Goal: Check status: Check status

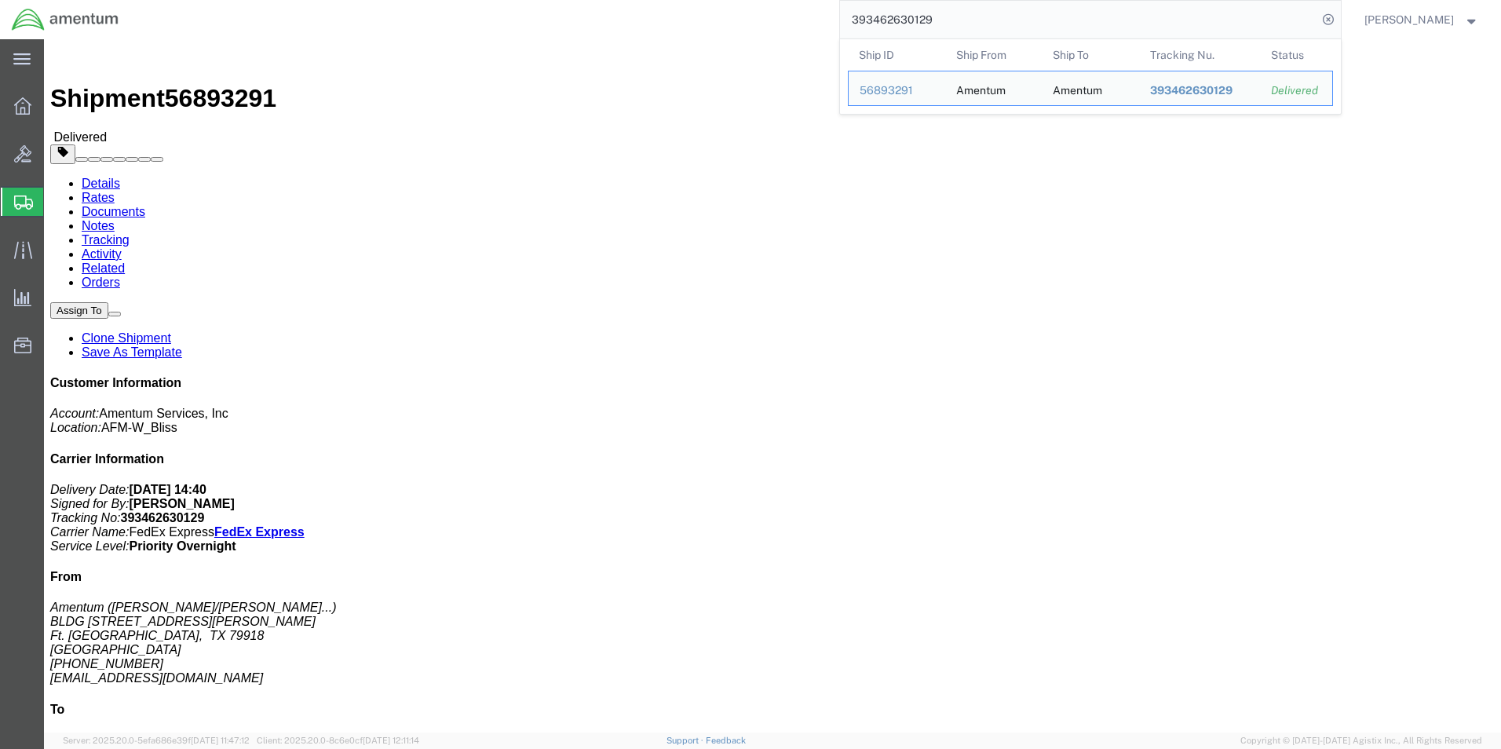
drag, startPoint x: 975, startPoint y: 18, endPoint x: 897, endPoint y: 18, distance: 78.5
click at [975, 18] on input "393462630129" at bounding box center [1078, 20] width 477 height 38
drag, startPoint x: 897, startPoint y: 18, endPoint x: 622, endPoint y: 18, distance: 274.8
click at [622, 18] on div "393462630129 Ship ID Ship From Ship To Tracking Nu. Status Ship ID 56893291 Shi…" at bounding box center [735, 19] width 1211 height 39
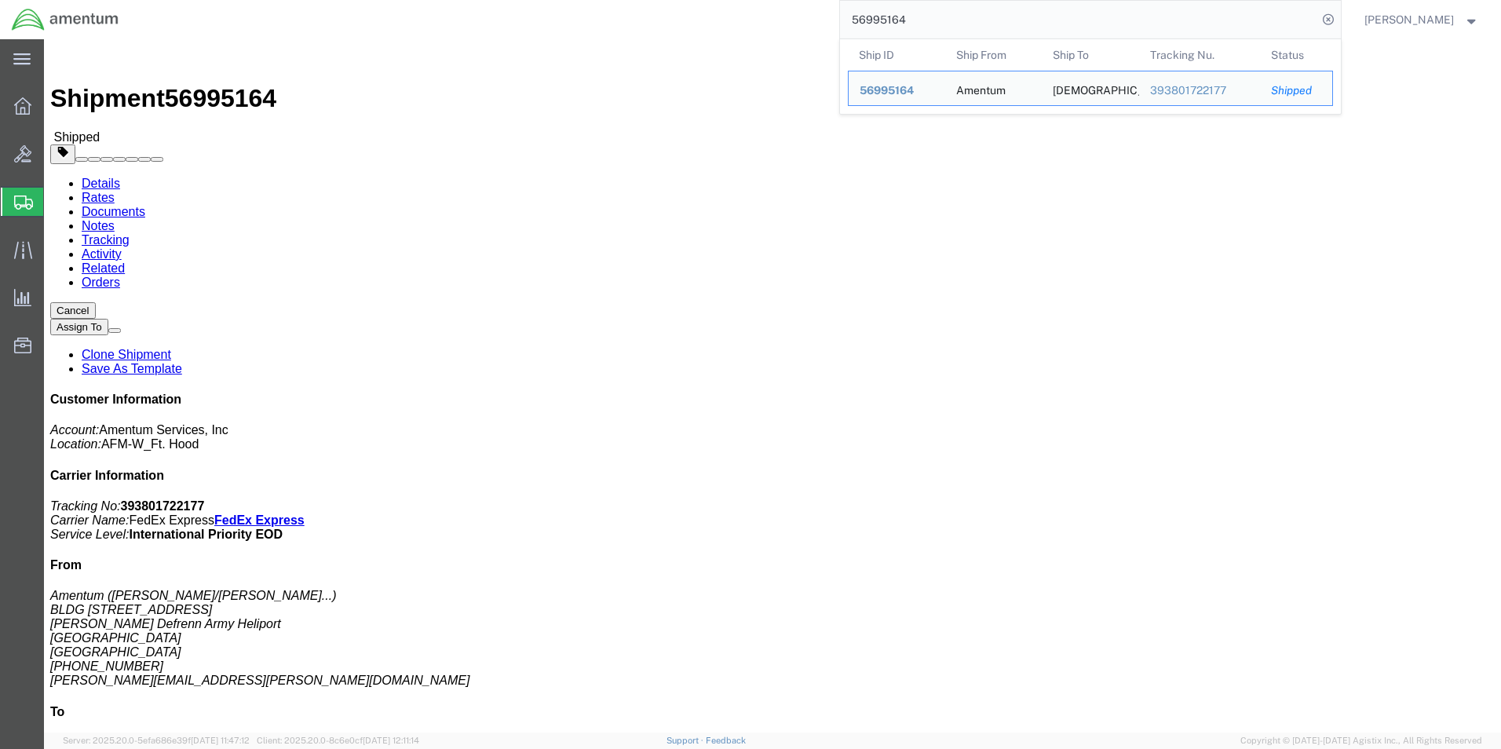
drag, startPoint x: 969, startPoint y: 19, endPoint x: 771, endPoint y: 27, distance: 198.0
click at [772, 27] on div "56995164 Ship ID Ship From Ship To Tracking Nu. Status Ship ID 56995164 Ship Fr…" at bounding box center [735, 19] width 1211 height 39
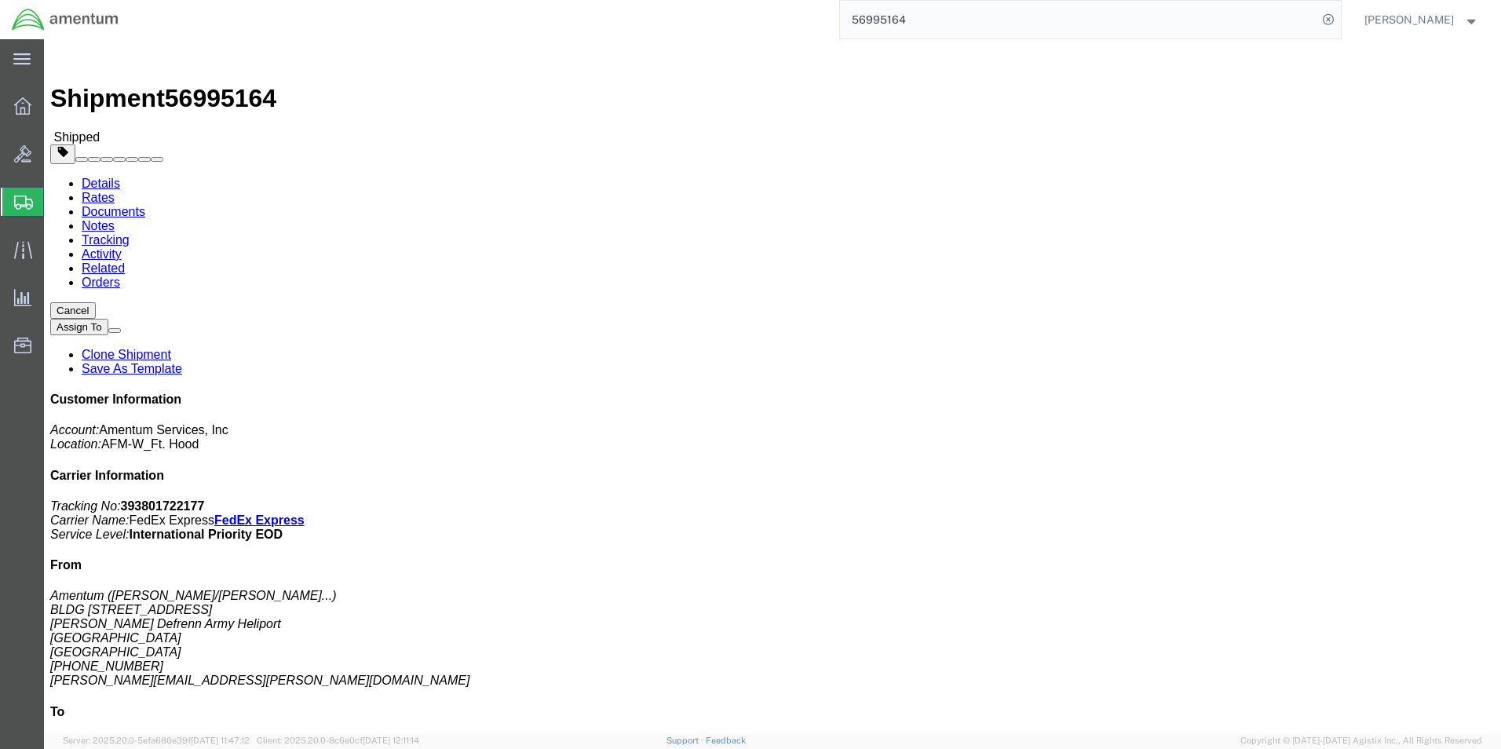
paste input "393462630129"
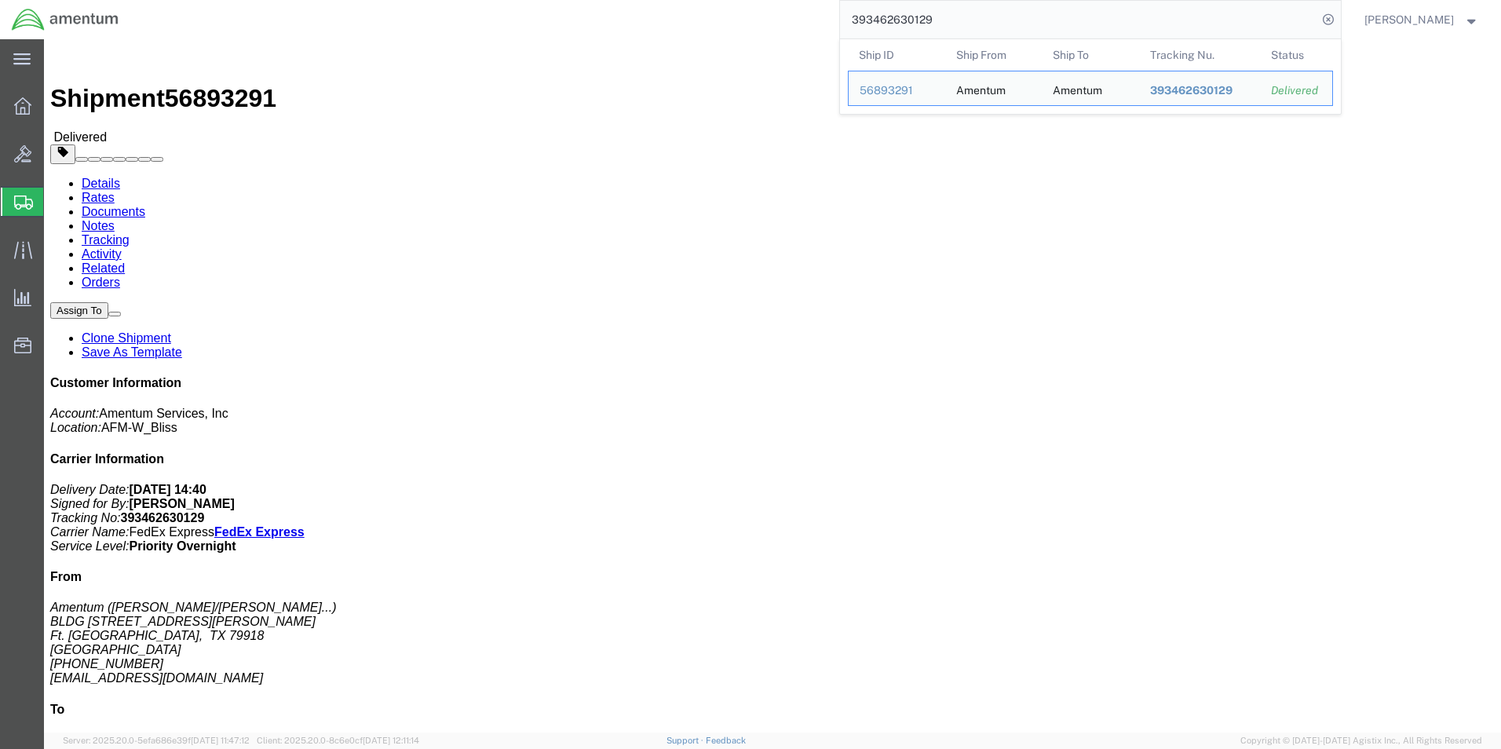
drag, startPoint x: 960, startPoint y: 15, endPoint x: 828, endPoint y: 18, distance: 132.0
click at [828, 18] on div "393462630129 Ship ID Ship From Ship To Tracking Nu. Status Ship ID 56893291 Shi…" at bounding box center [735, 19] width 1211 height 39
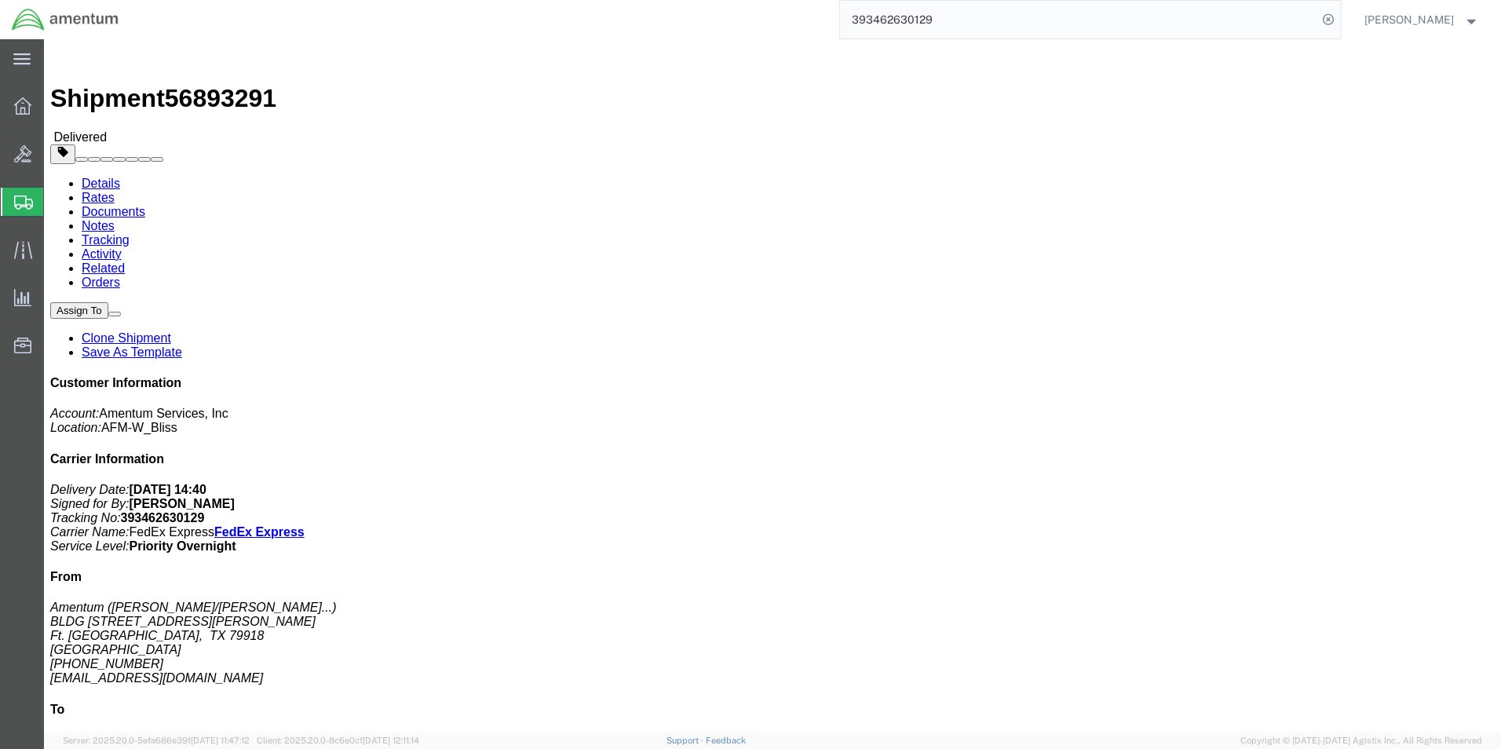
paste input "264601645"
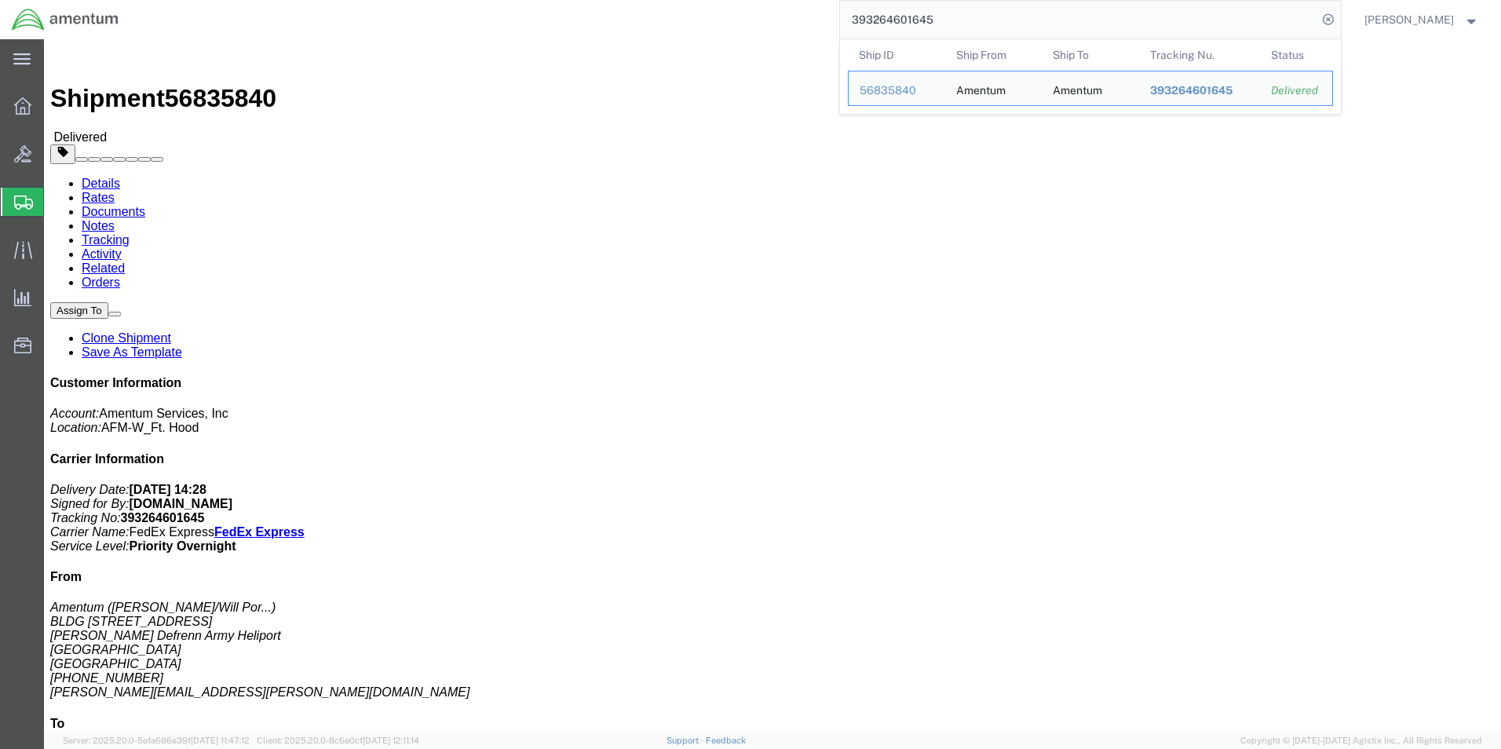
drag, startPoint x: 983, startPoint y: 14, endPoint x: 699, endPoint y: 13, distance: 284.3
click at [699, 13] on div "393264601645 Ship ID Ship From Ship To Tracking Nu. Status Ship ID 56835840 Shi…" at bounding box center [735, 19] width 1211 height 39
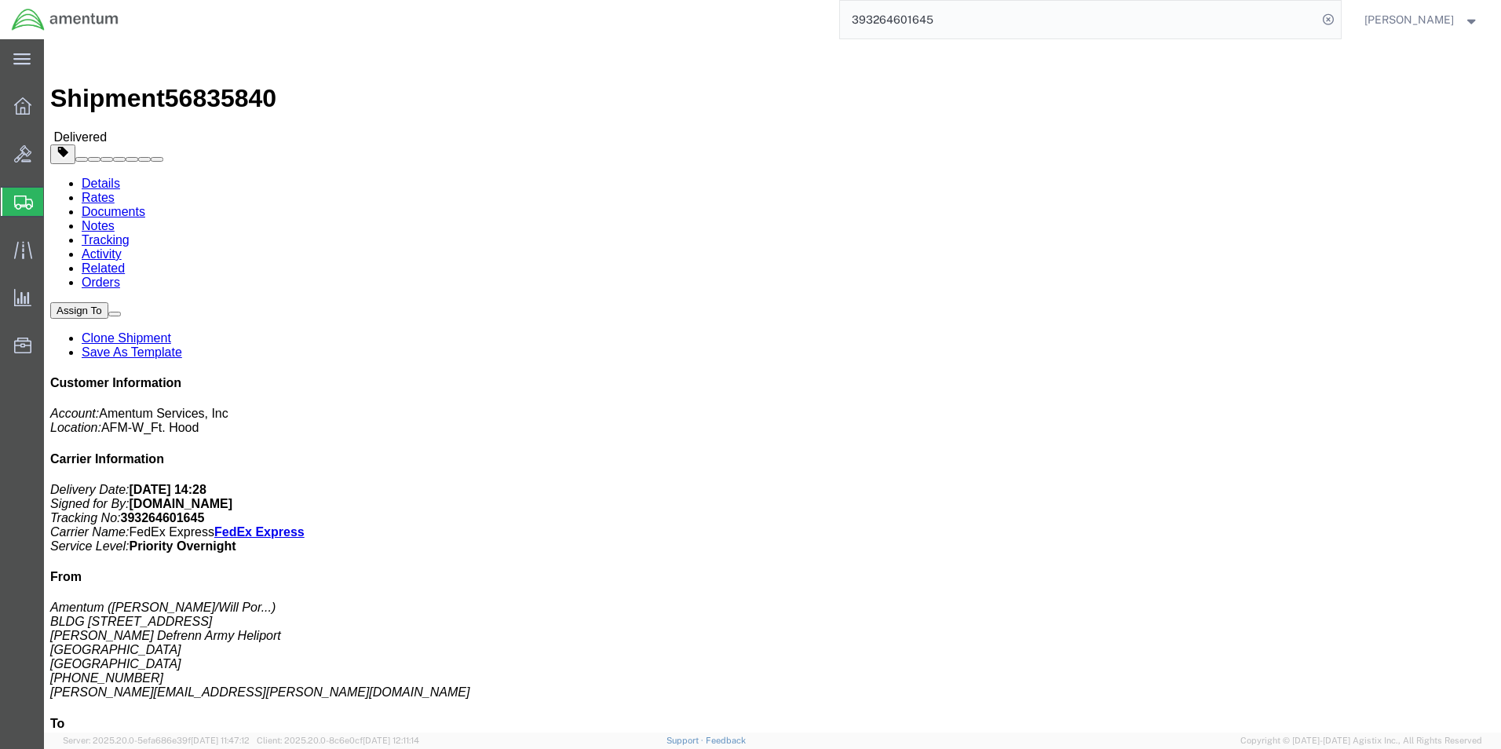
paste input "349209383"
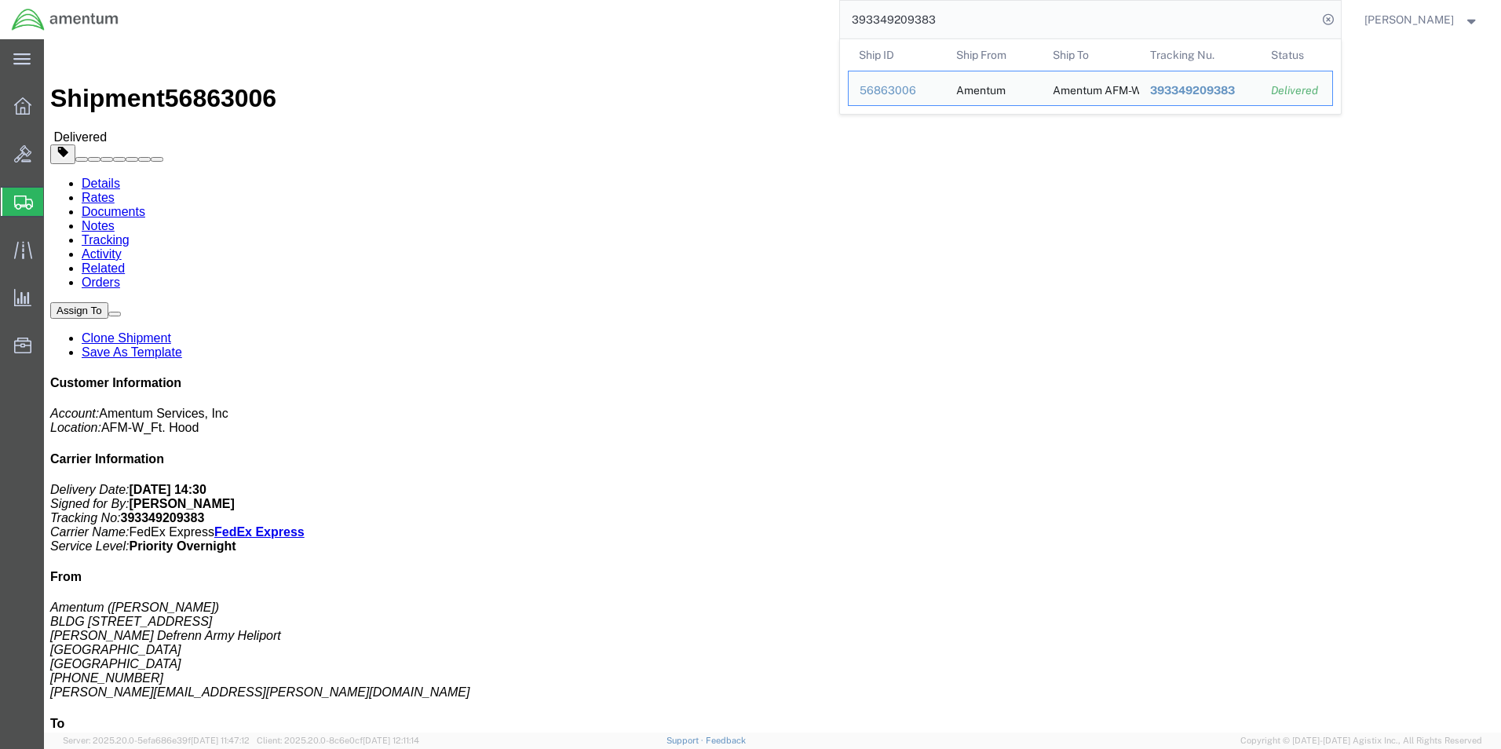
drag, startPoint x: 982, startPoint y: 24, endPoint x: 790, endPoint y: 24, distance: 192.4
click at [790, 24] on div "393349209383 Ship ID Ship From Ship To Tracking Nu. Status Ship ID 56863006 Shi…" at bounding box center [735, 19] width 1211 height 39
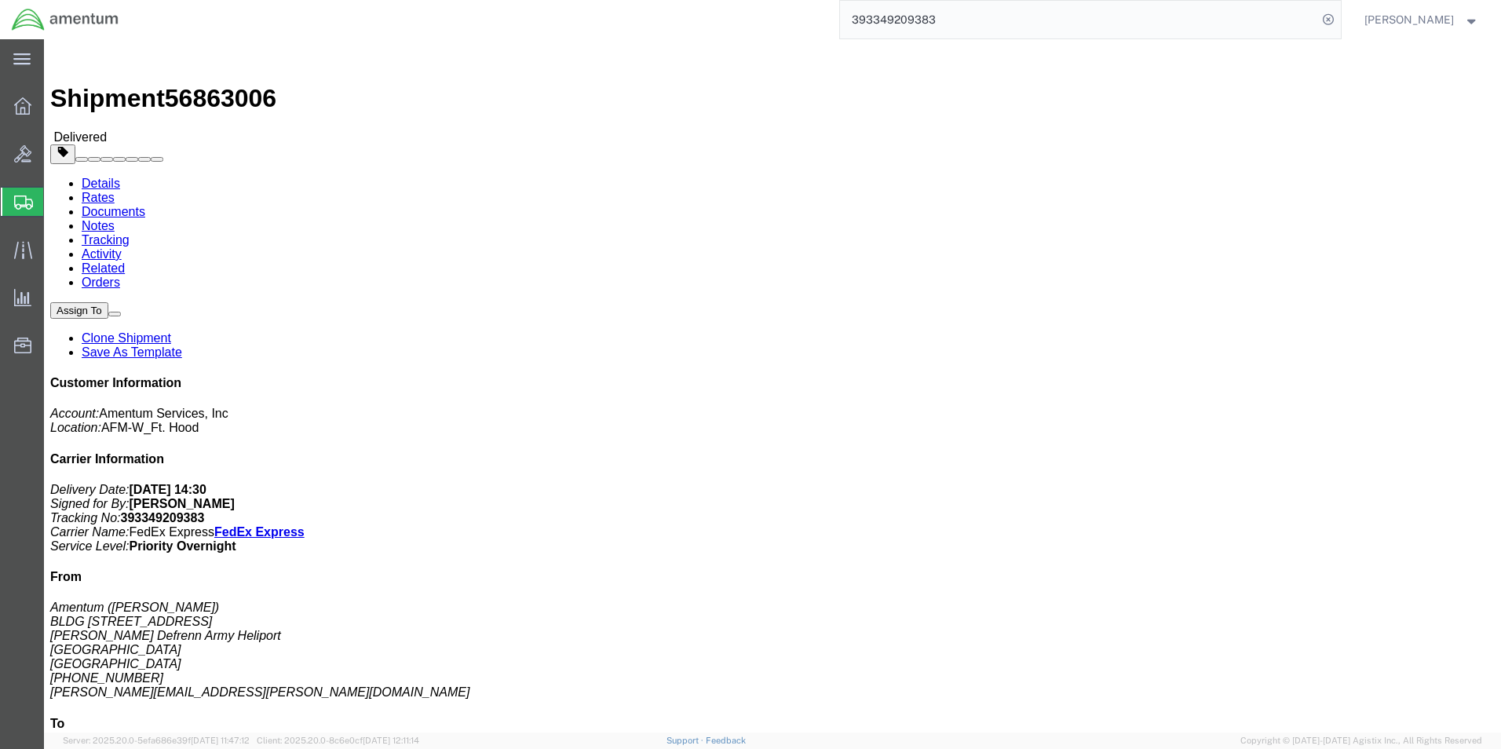
paste input "264058096"
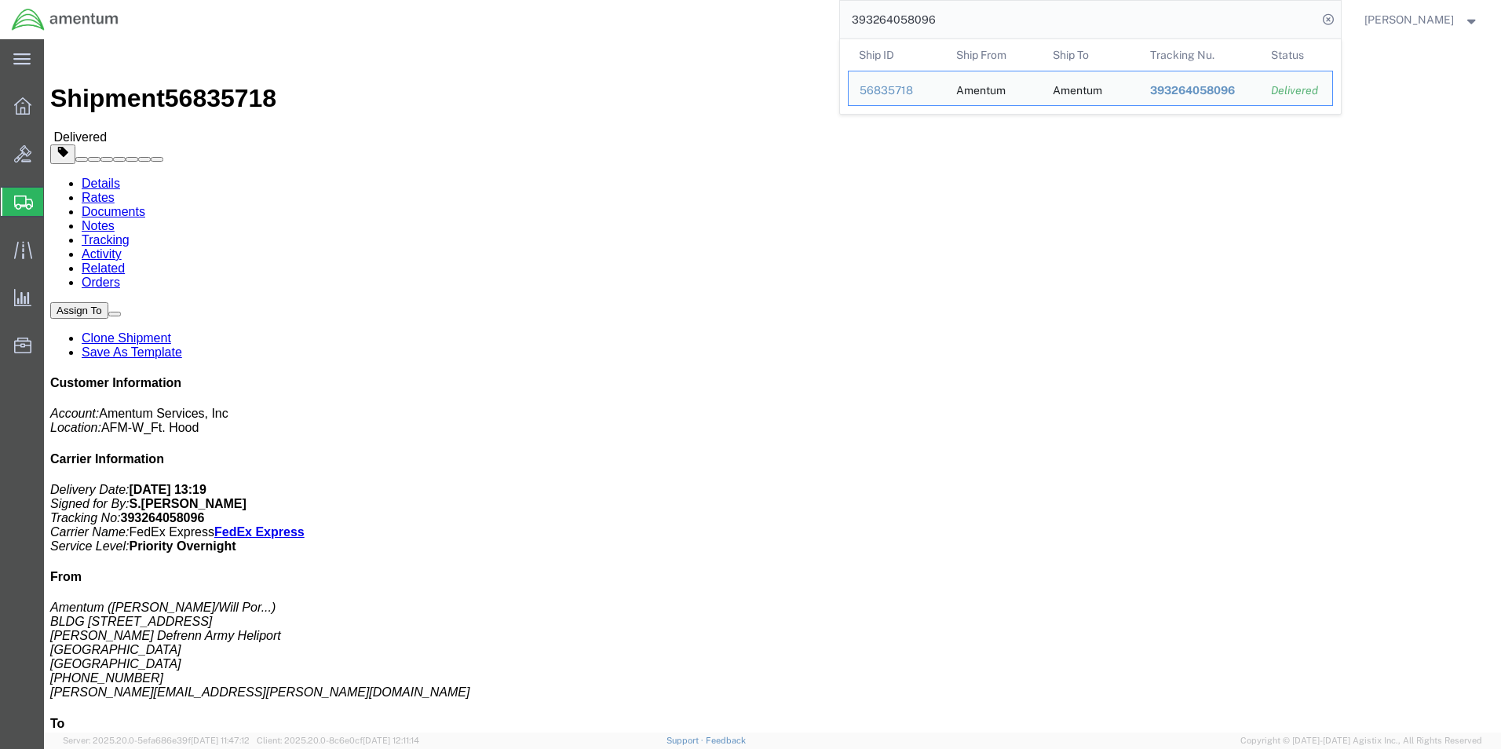
drag, startPoint x: 960, startPoint y: 28, endPoint x: 726, endPoint y: 24, distance: 234.1
click at [726, 24] on div "393264058096 Ship ID Ship From Ship To Tracking Nu. Status Ship ID 56835718 Shi…" at bounding box center [735, 19] width 1211 height 39
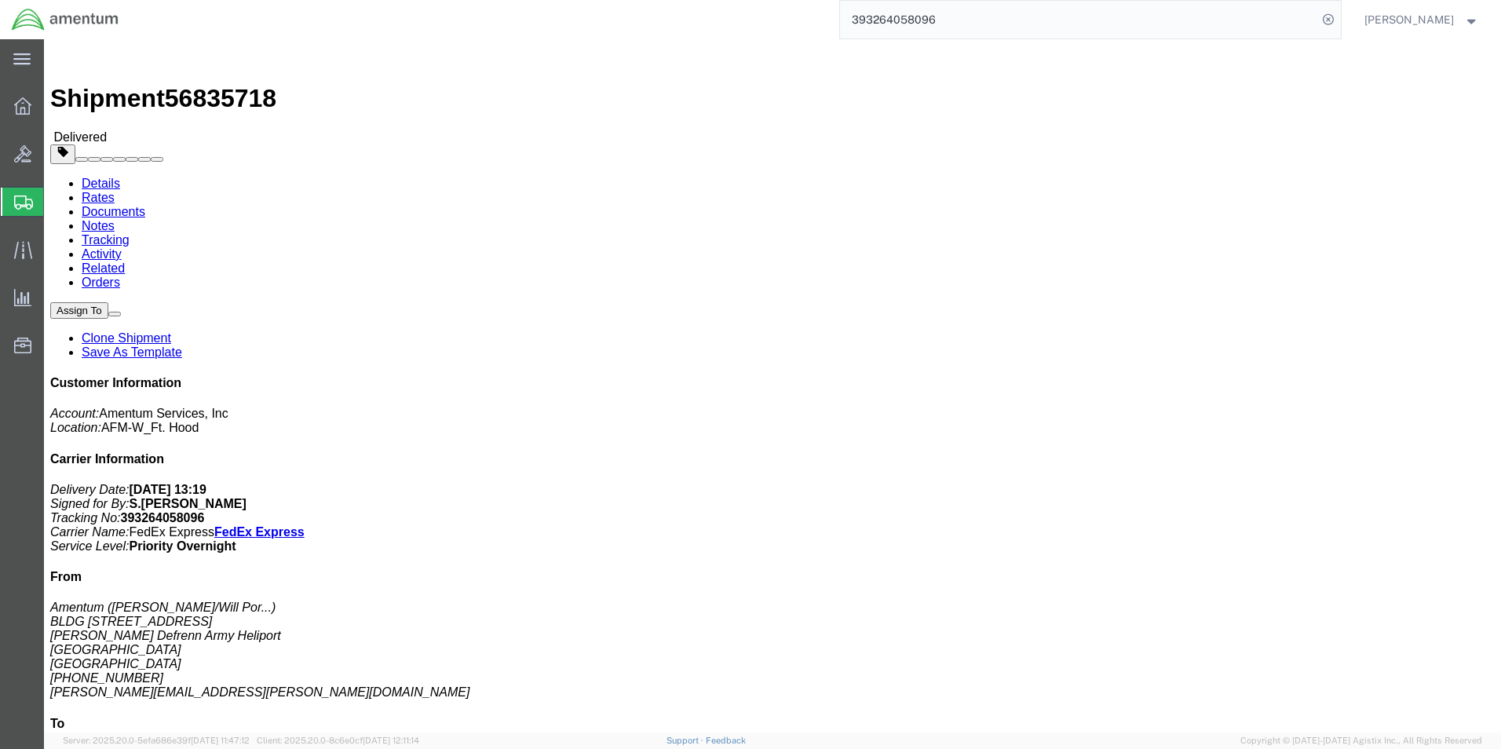
paste input "311134745"
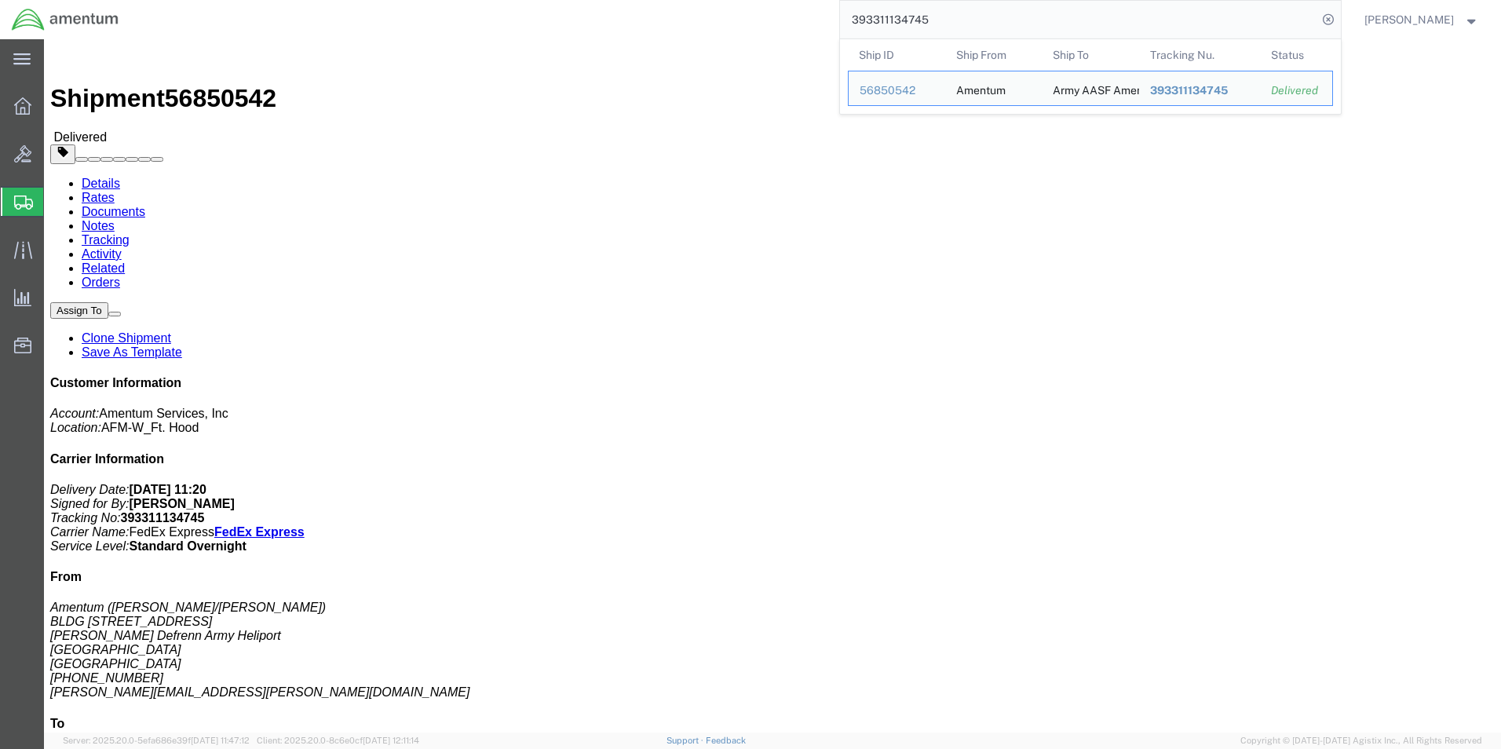
drag, startPoint x: 940, startPoint y: 23, endPoint x: 812, endPoint y: 20, distance: 128.0
click at [812, 20] on div "393311134745 Ship ID Ship From Ship To Tracking Nu. Status Ship ID 56850542 Shi…" at bounding box center [735, 19] width 1211 height 39
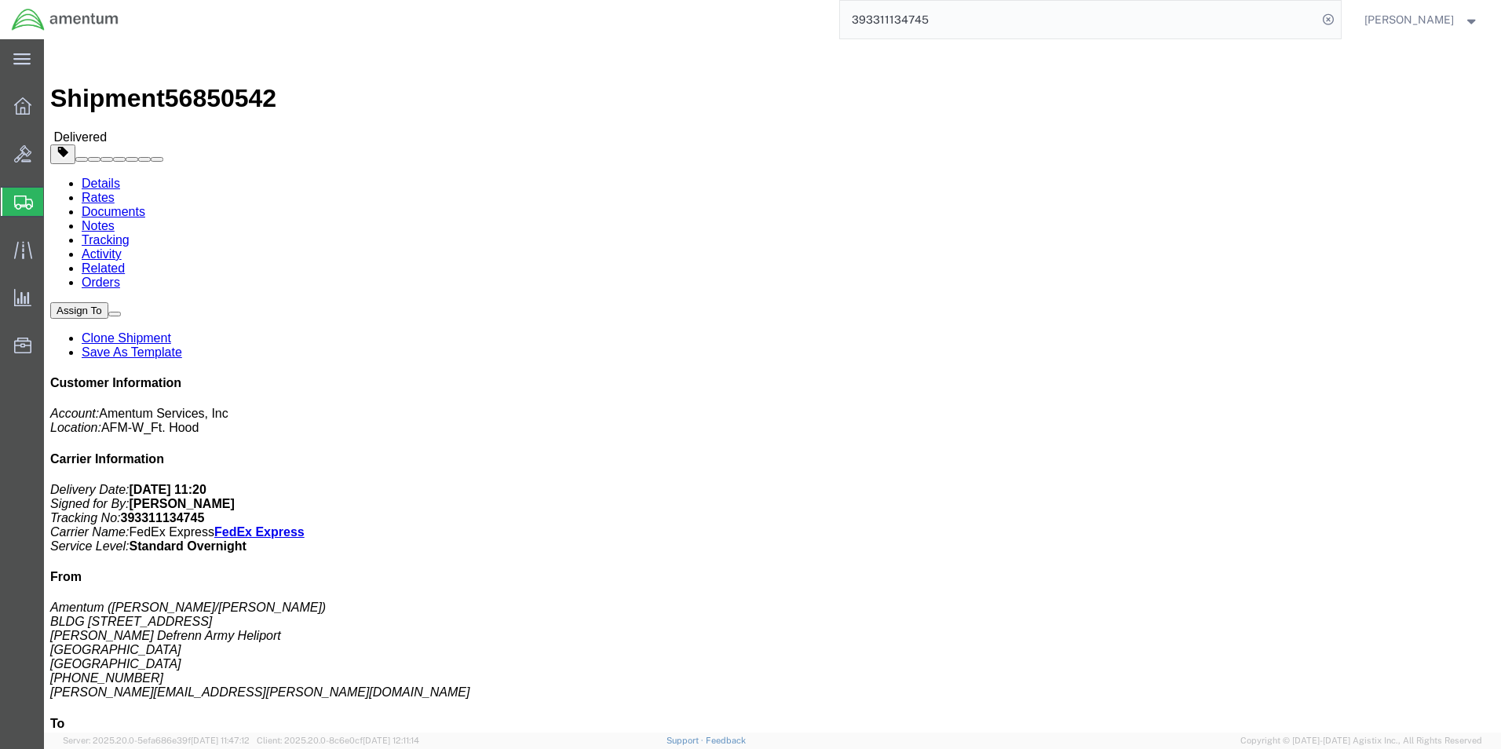
paste input "267720263"
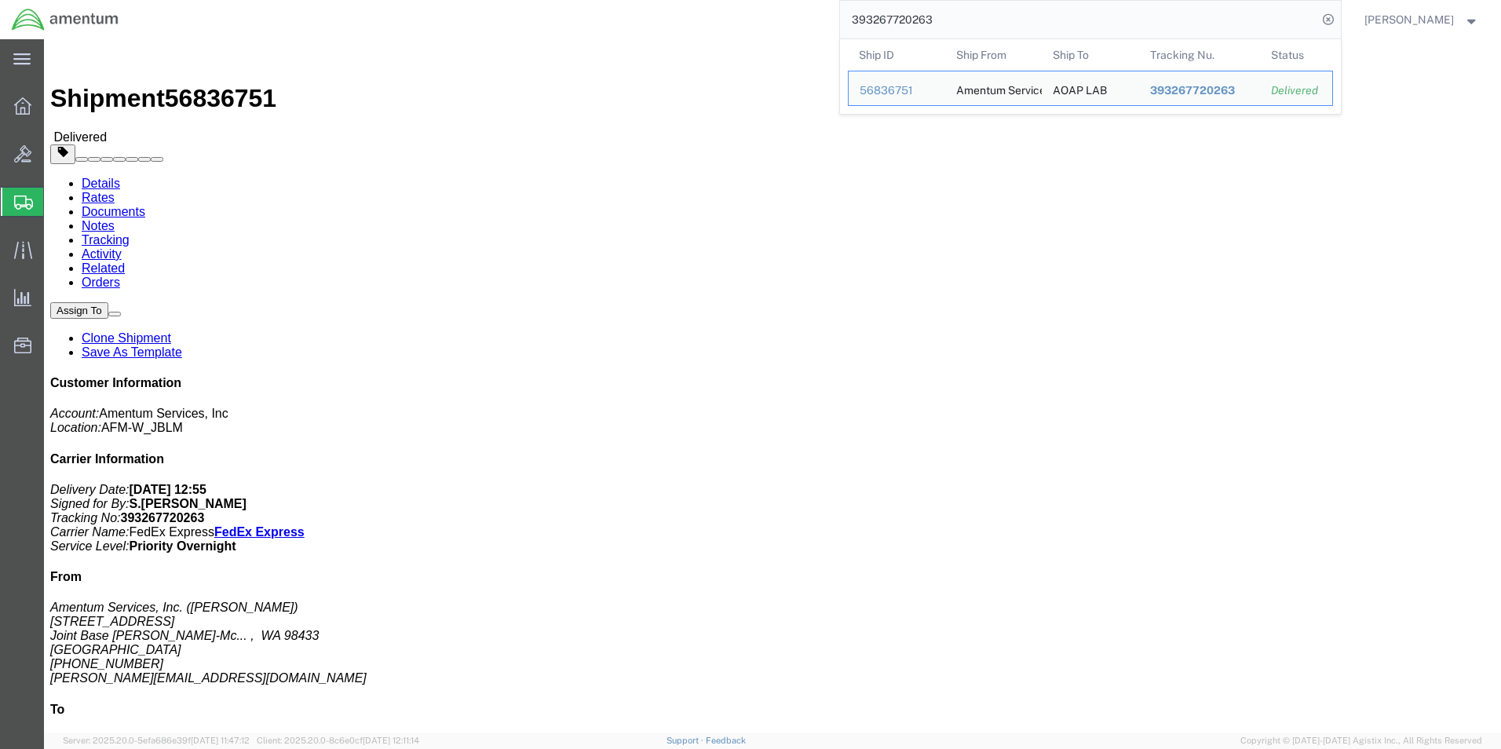
drag, startPoint x: 940, startPoint y: 36, endPoint x: 795, endPoint y: 26, distance: 144.8
click at [940, 36] on input "393267720263" at bounding box center [1078, 20] width 477 height 38
drag, startPoint x: 795, startPoint y: 26, endPoint x: 719, endPoint y: 26, distance: 77.0
click at [719, 26] on div "393267720263 Ship ID Ship From Ship To Tracking Nu. Status Ship ID 56836751 Shi…" at bounding box center [735, 19] width 1211 height 39
click at [973, 9] on input "393267720263" at bounding box center [1078, 20] width 477 height 38
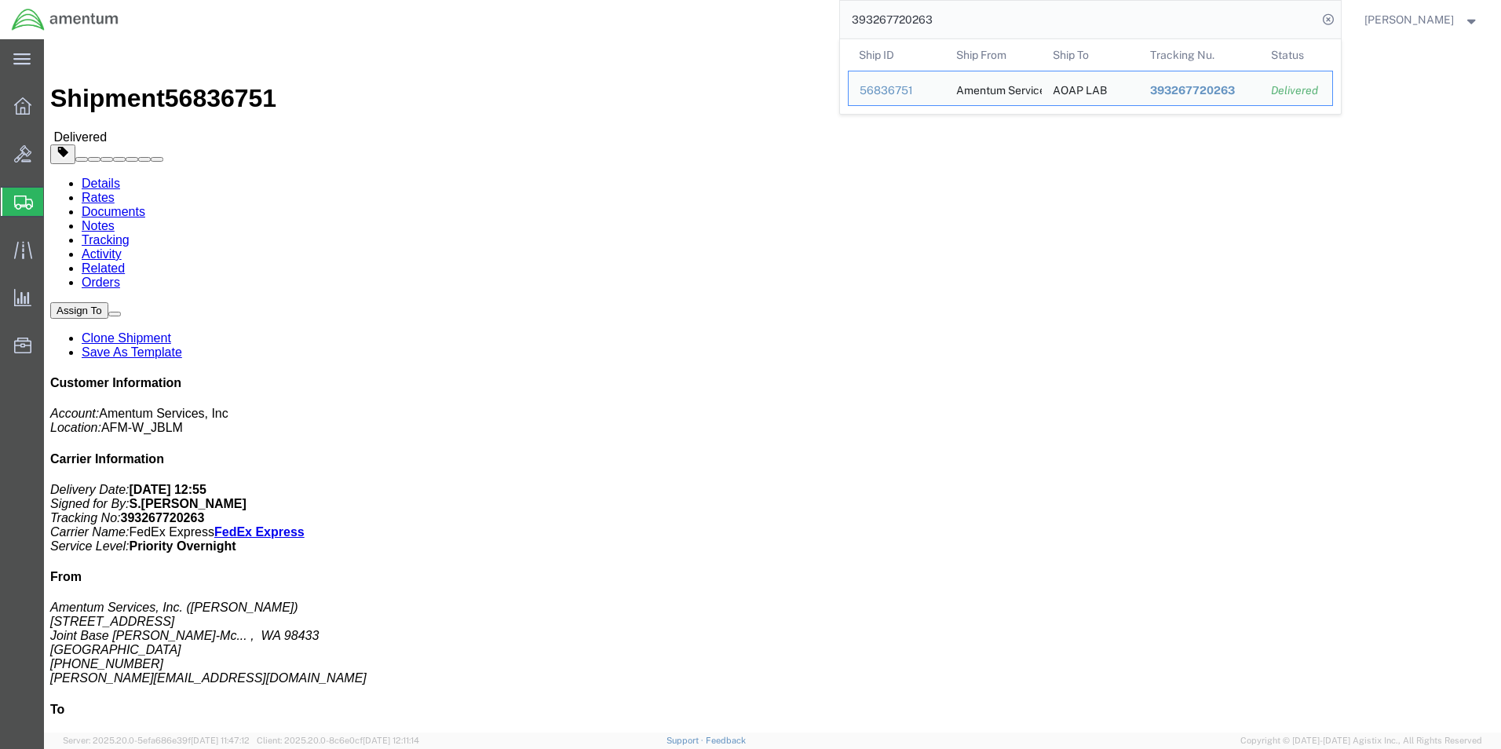
drag, startPoint x: 980, startPoint y: 20, endPoint x: 817, endPoint y: 20, distance: 163.3
click at [817, 20] on div "393267720263 Ship ID Ship From Ship To Tracking Nu. Status Ship ID 56836751 Shi…" at bounding box center [735, 19] width 1211 height 39
paste input "77204919"
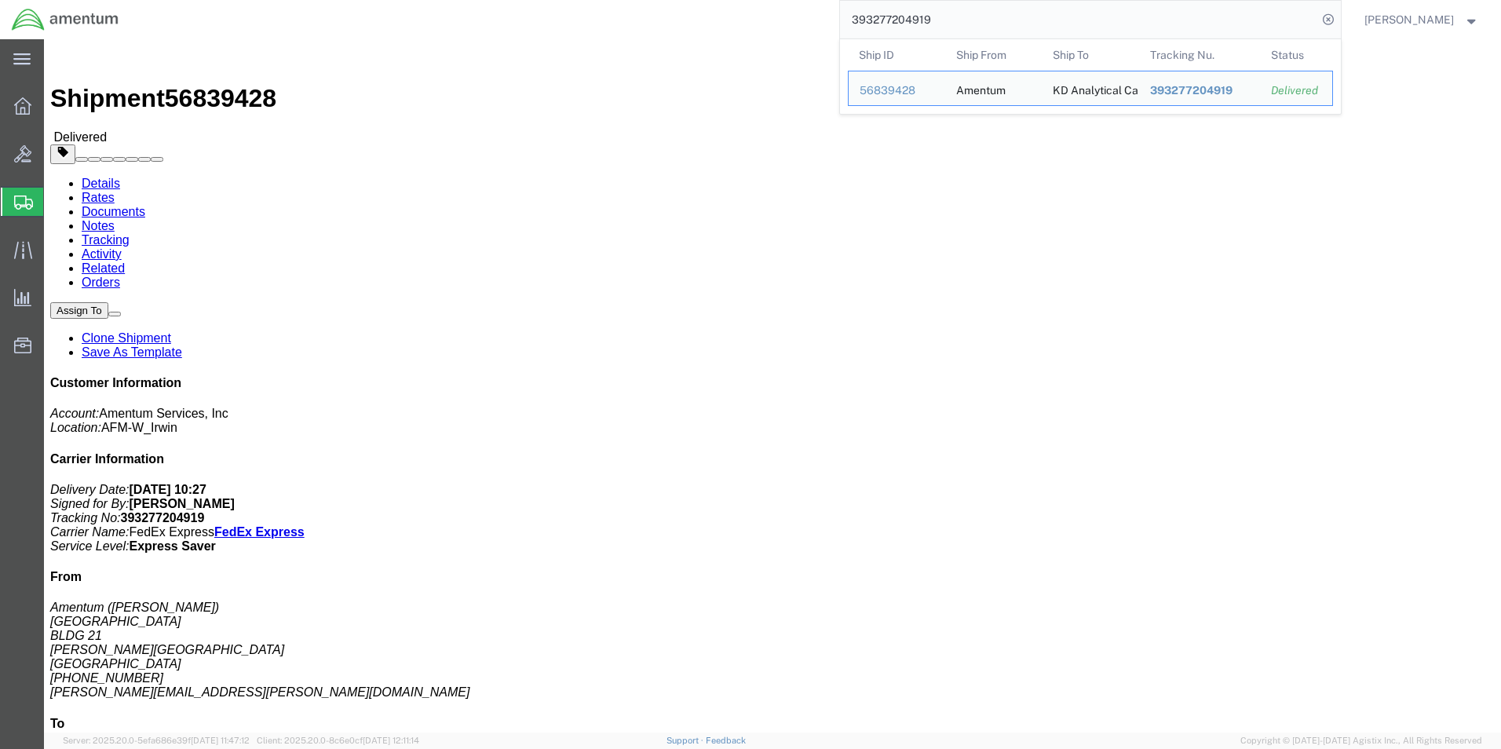
drag, startPoint x: 975, startPoint y: 19, endPoint x: 730, endPoint y: 10, distance: 244.4
paste input "393319912570"
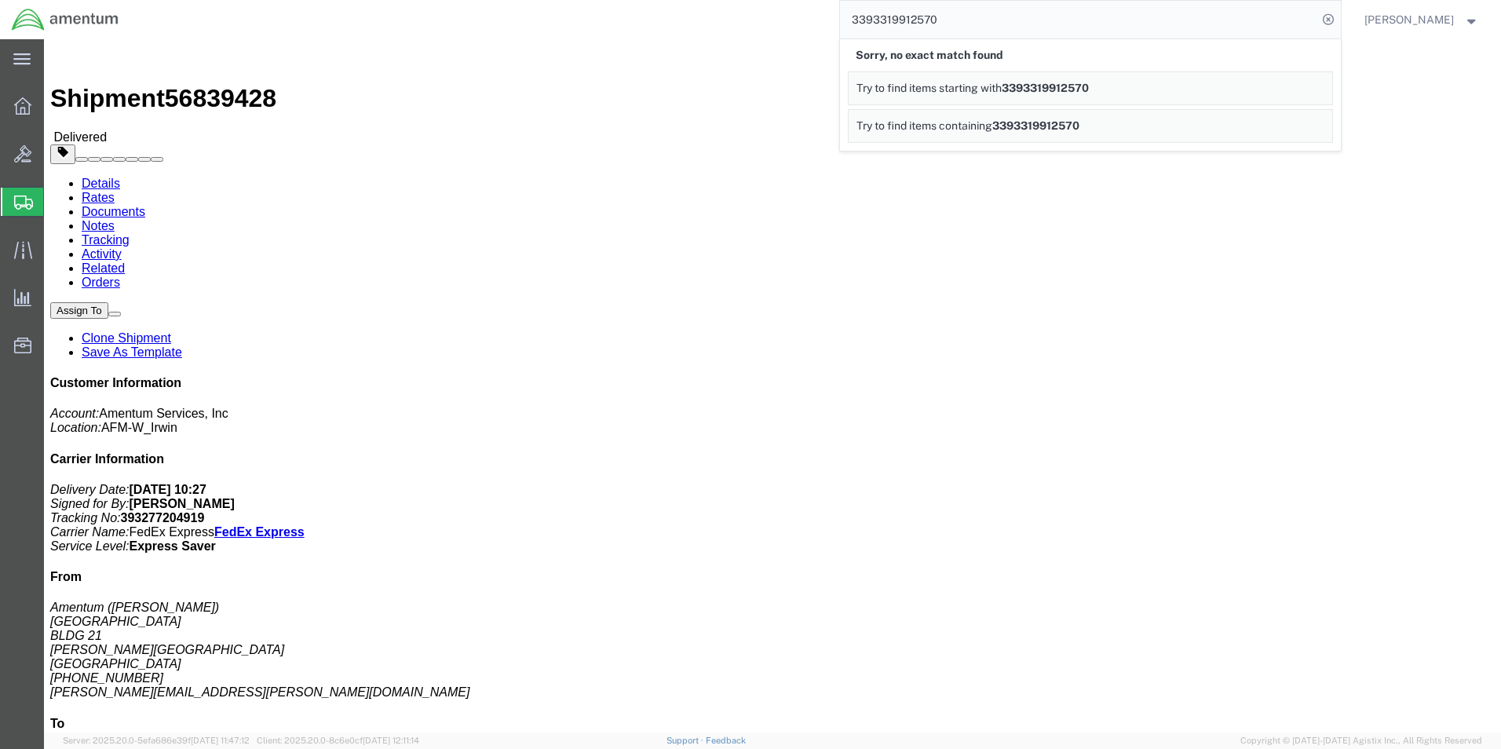
click at [976, 27] on input "3393319912570" at bounding box center [1078, 20] width 477 height 38
drag, startPoint x: 987, startPoint y: 13, endPoint x: 777, endPoint y: 13, distance: 210.4
click at [777, 13] on div "3393319912570 Sorry, no exact match found Try to find items starting with 33933…" at bounding box center [735, 19] width 1211 height 39
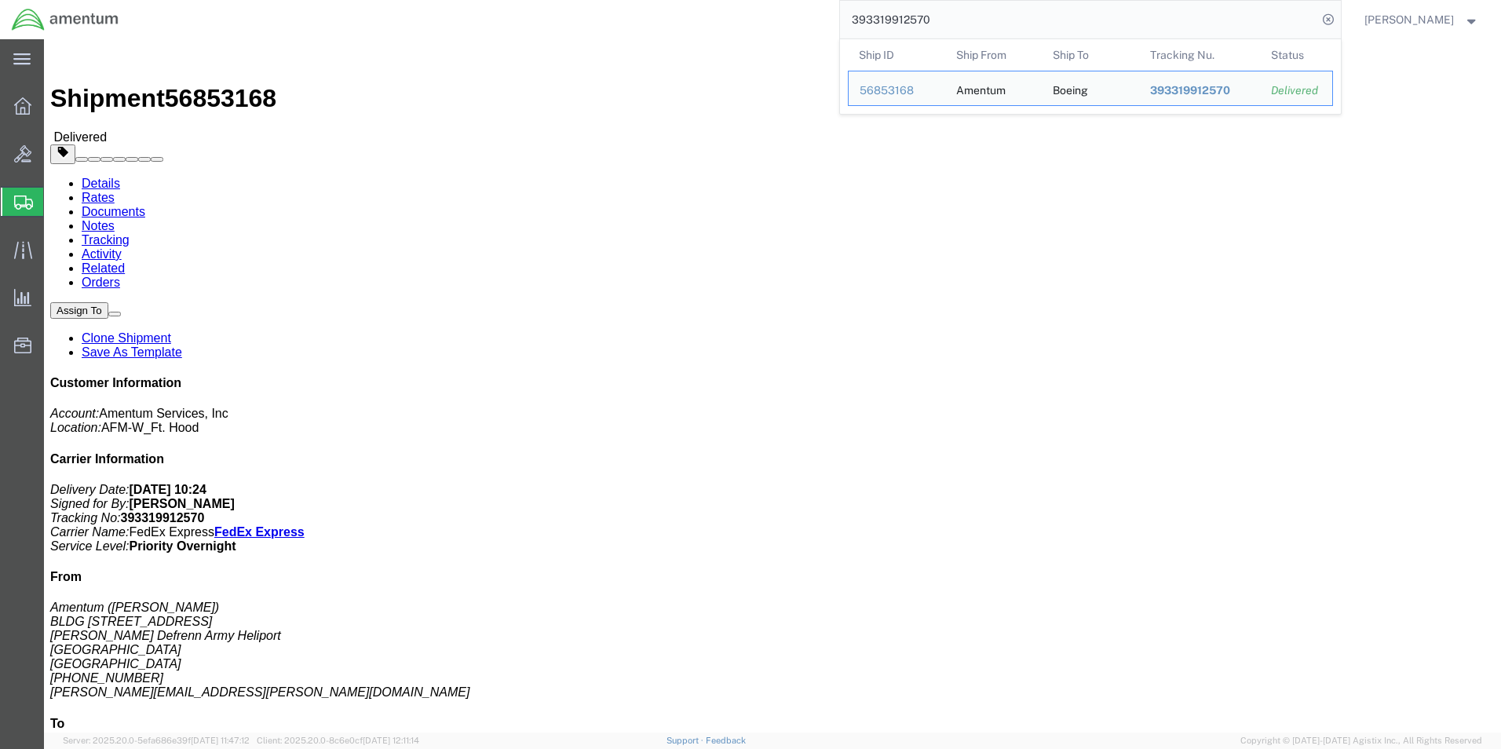
drag, startPoint x: 953, startPoint y: 16, endPoint x: 785, endPoint y: 16, distance: 167.3
click at [785, 16] on div "393319912570 Ship ID Ship From Ship To Tracking Nu. Status Ship ID 56853168 Shi…" at bounding box center [735, 19] width 1211 height 39
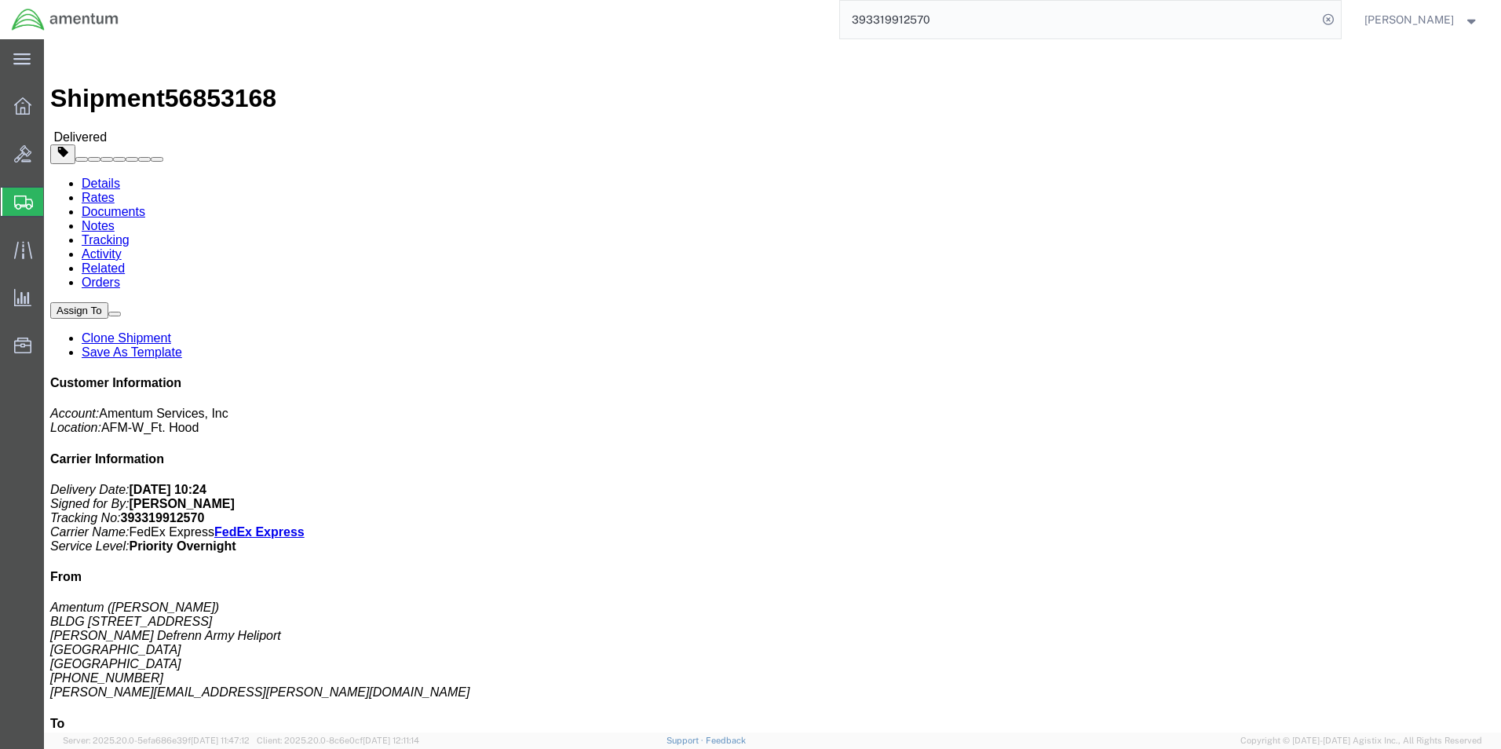
paste input "252451927"
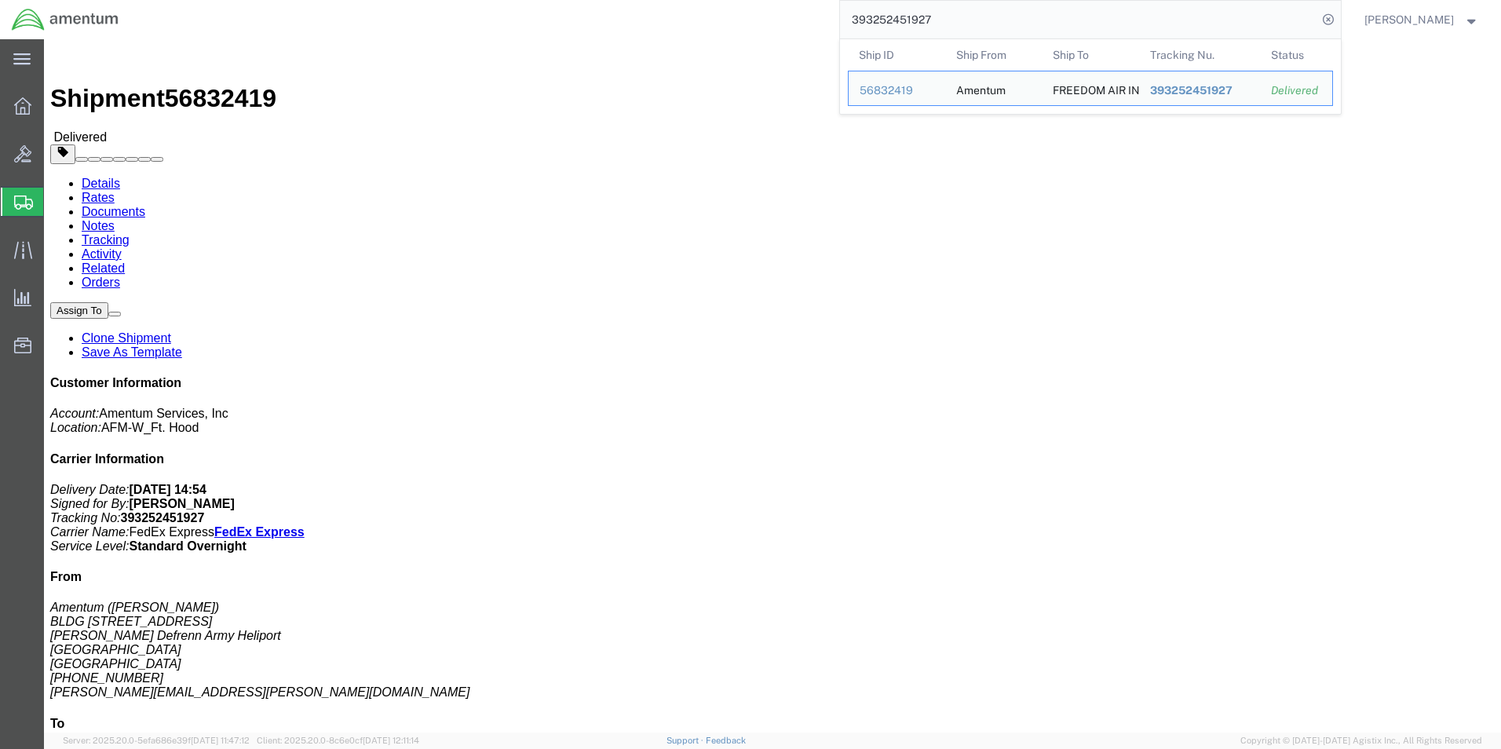
drag, startPoint x: 1039, startPoint y: 34, endPoint x: 753, endPoint y: 34, distance: 285.8
click at [753, 34] on div "393252451927 Ship ID Ship From Ship To Tracking Nu. Status Ship ID 56832419 Shi…" at bounding box center [735, 19] width 1211 height 39
paste input "307863060"
drag, startPoint x: 990, startPoint y: 20, endPoint x: 774, endPoint y: 32, distance: 216.3
click at [774, 31] on div "393307863060 Ship ID Ship From Ship To Tracking Nu. Status Ship ID 56848859 Shi…" at bounding box center [735, 19] width 1211 height 39
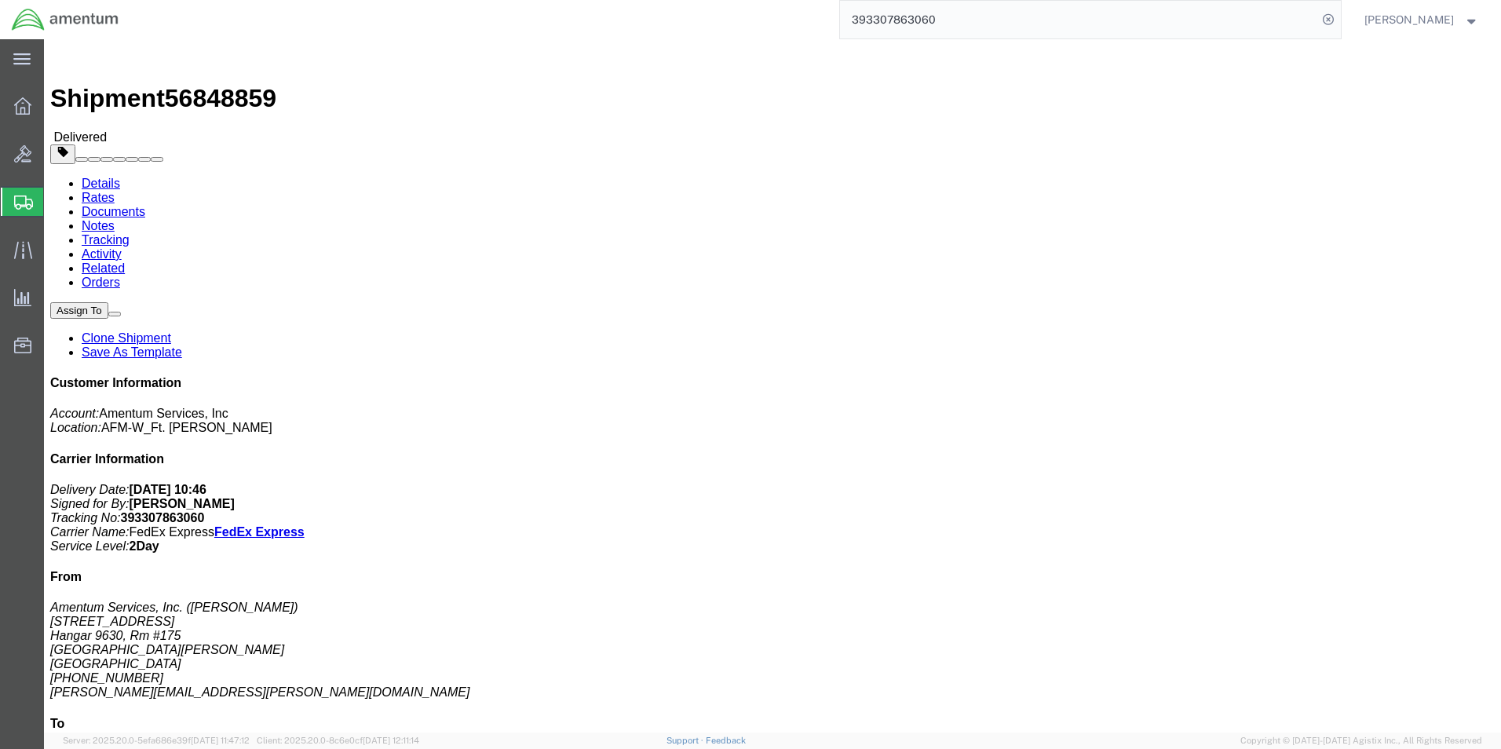
paste input "264282648"
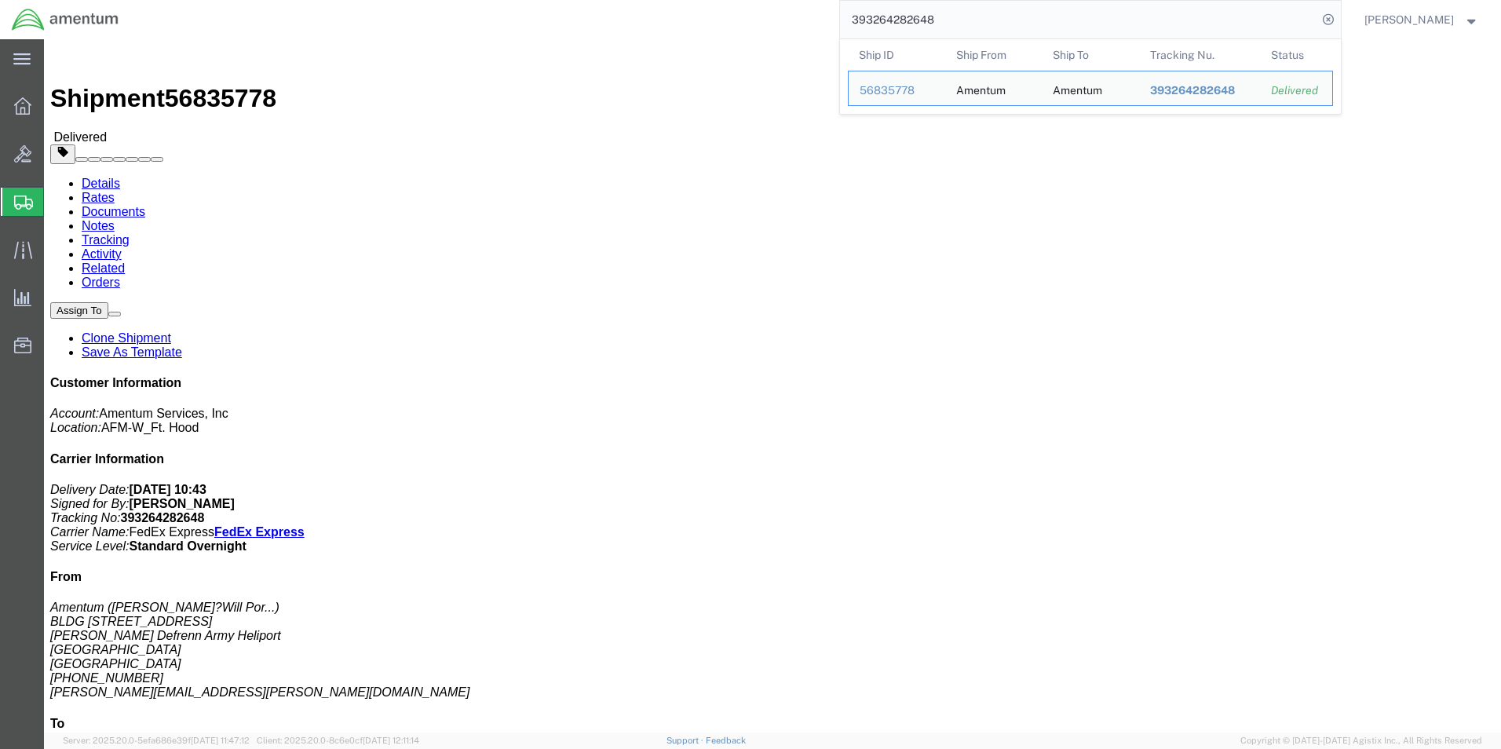
drag, startPoint x: 973, startPoint y: 24, endPoint x: 782, endPoint y: 24, distance: 190.8
click at [782, 24] on div "393264282648 Ship ID Ship From Ship To Tracking Nu. Status Ship ID 56835778 Shi…" at bounding box center [735, 19] width 1211 height 39
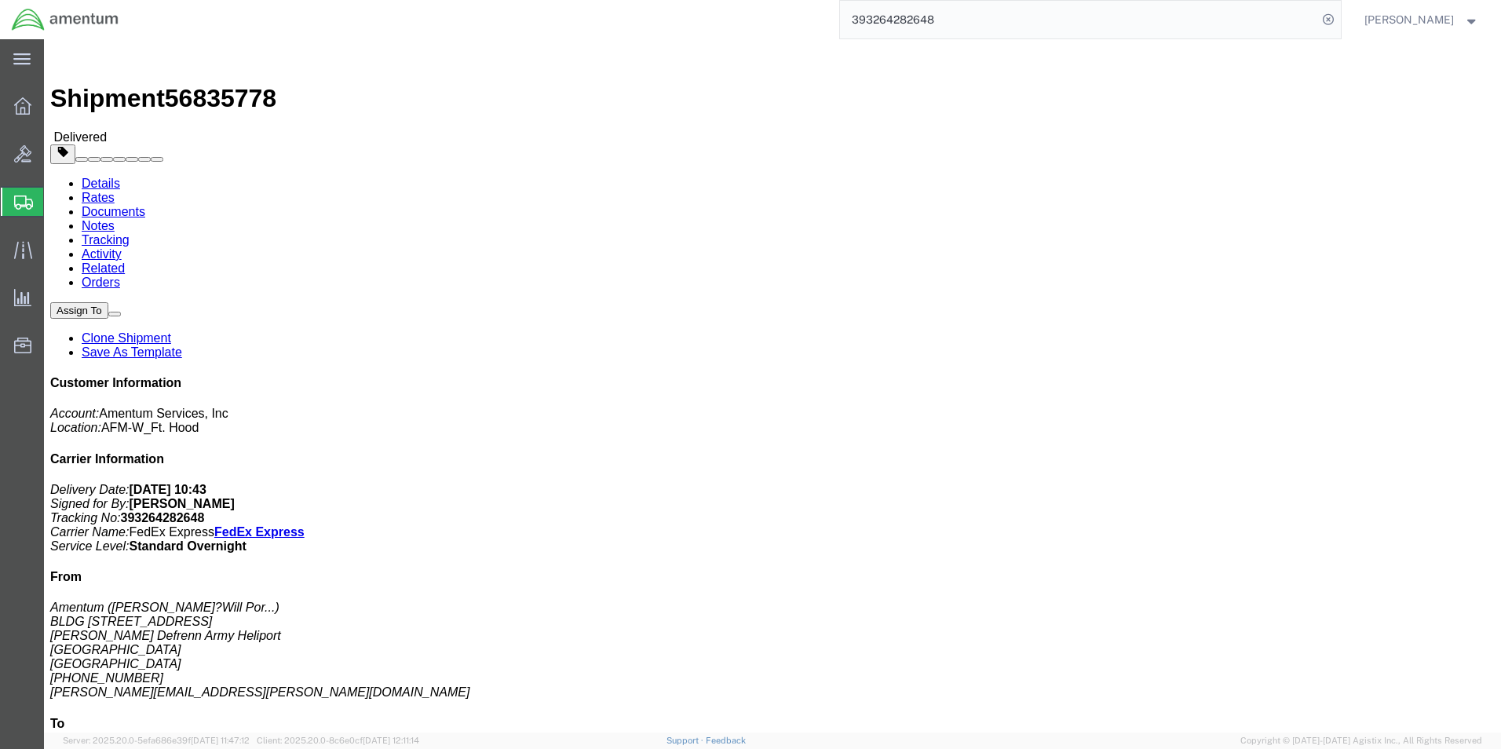
paste input "468152091"
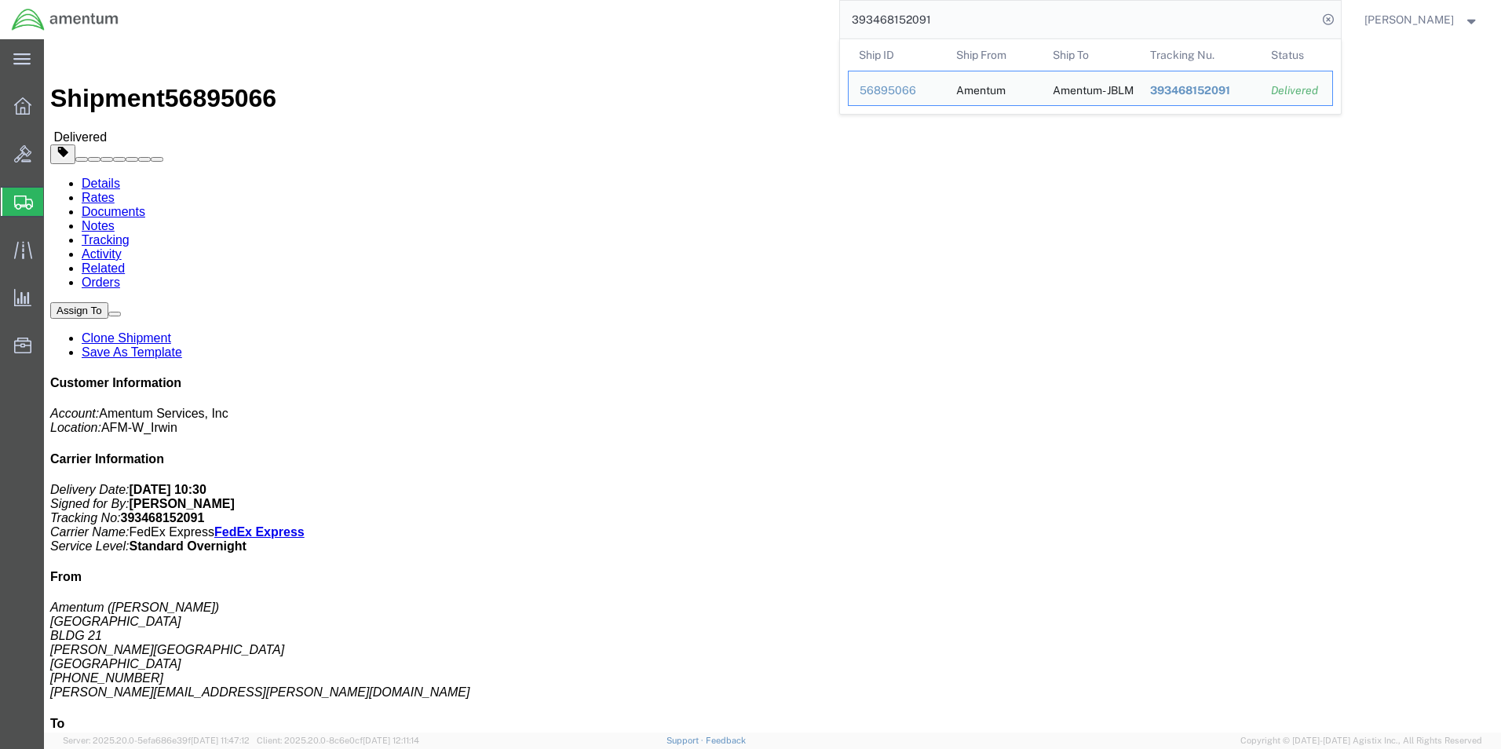
drag, startPoint x: 988, startPoint y: 14, endPoint x: 801, endPoint y: 14, distance: 186.9
click at [801, 14] on div "393468152091 Ship ID Ship From Ship To Tracking Nu. Status Ship ID 56895066 Shi…" at bounding box center [735, 19] width 1211 height 39
paste input "258462543"
drag, startPoint x: 979, startPoint y: 14, endPoint x: 805, endPoint y: 14, distance: 174.3
click at [805, 14] on div "393258462543 Ship ID Ship From Ship To Tracking Nu. Status Ship ID 56834501 Shi…" at bounding box center [735, 19] width 1211 height 39
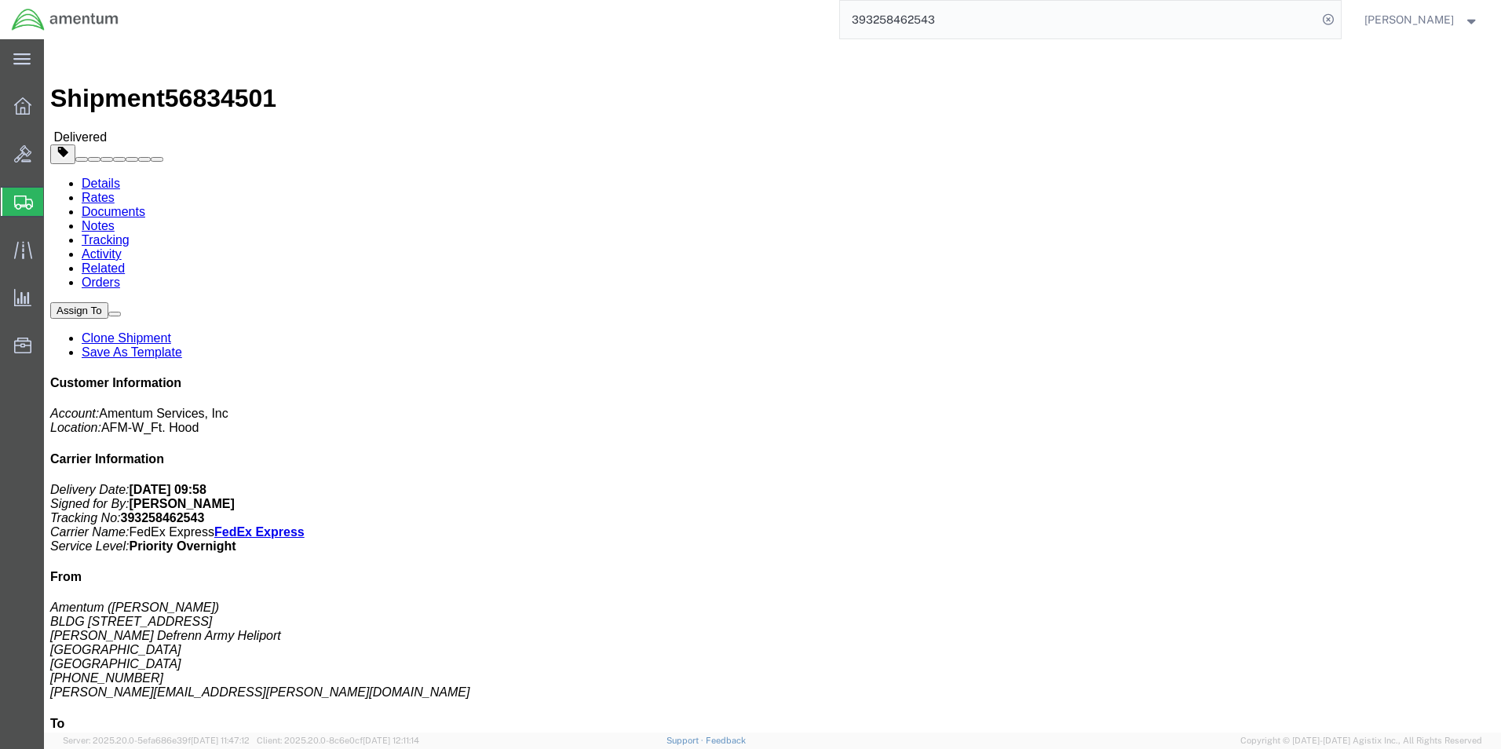
paste input "313522388"
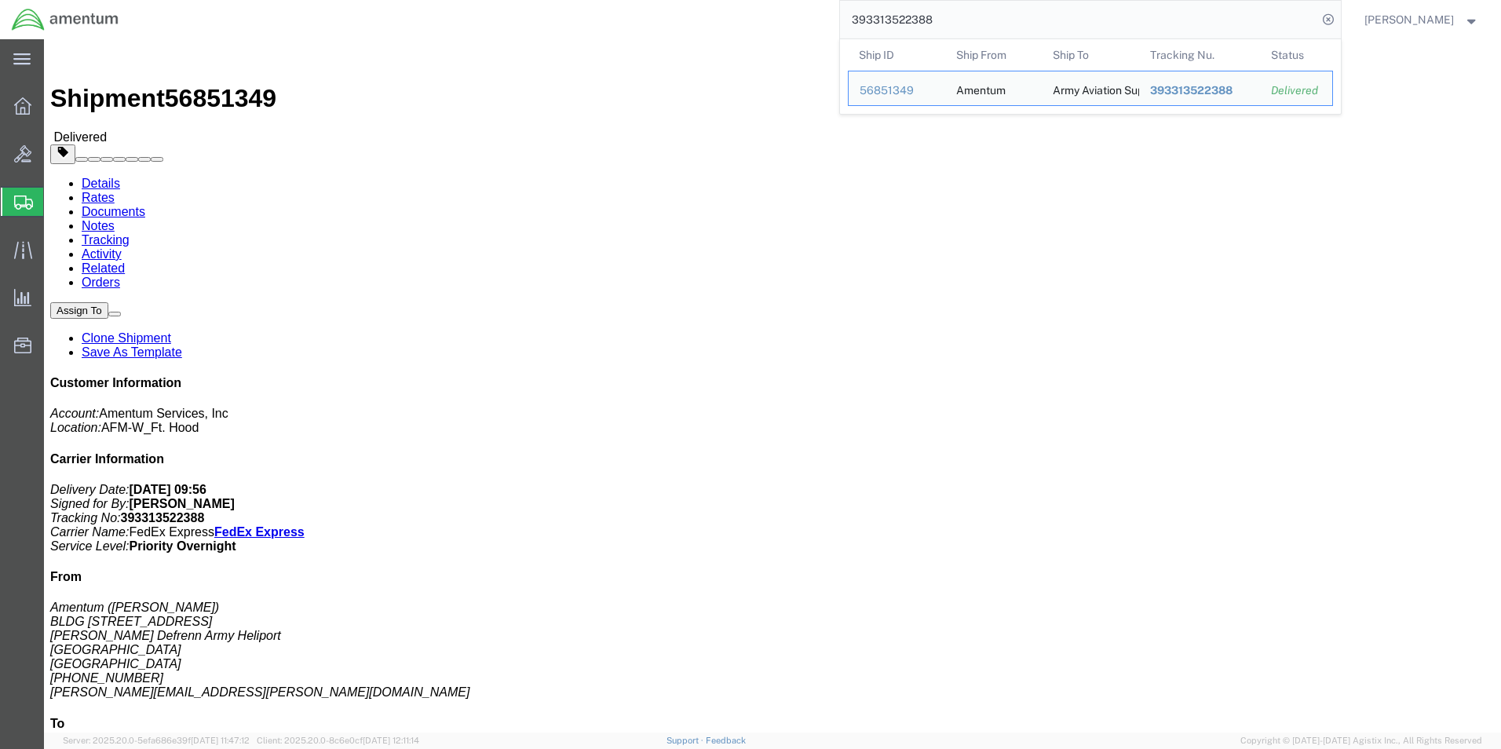
drag, startPoint x: 951, startPoint y: 26, endPoint x: 821, endPoint y: 26, distance: 129.6
click at [821, 26] on div "393313522388 Ship ID Ship From Ship To Tracking Nu. Status Ship ID 56851349 Shi…" at bounding box center [735, 19] width 1211 height 39
paste input "46842482"
drag, startPoint x: 975, startPoint y: 11, endPoint x: 852, endPoint y: 24, distance: 124.0
click at [975, 11] on input "393346842482" at bounding box center [1078, 20] width 477 height 38
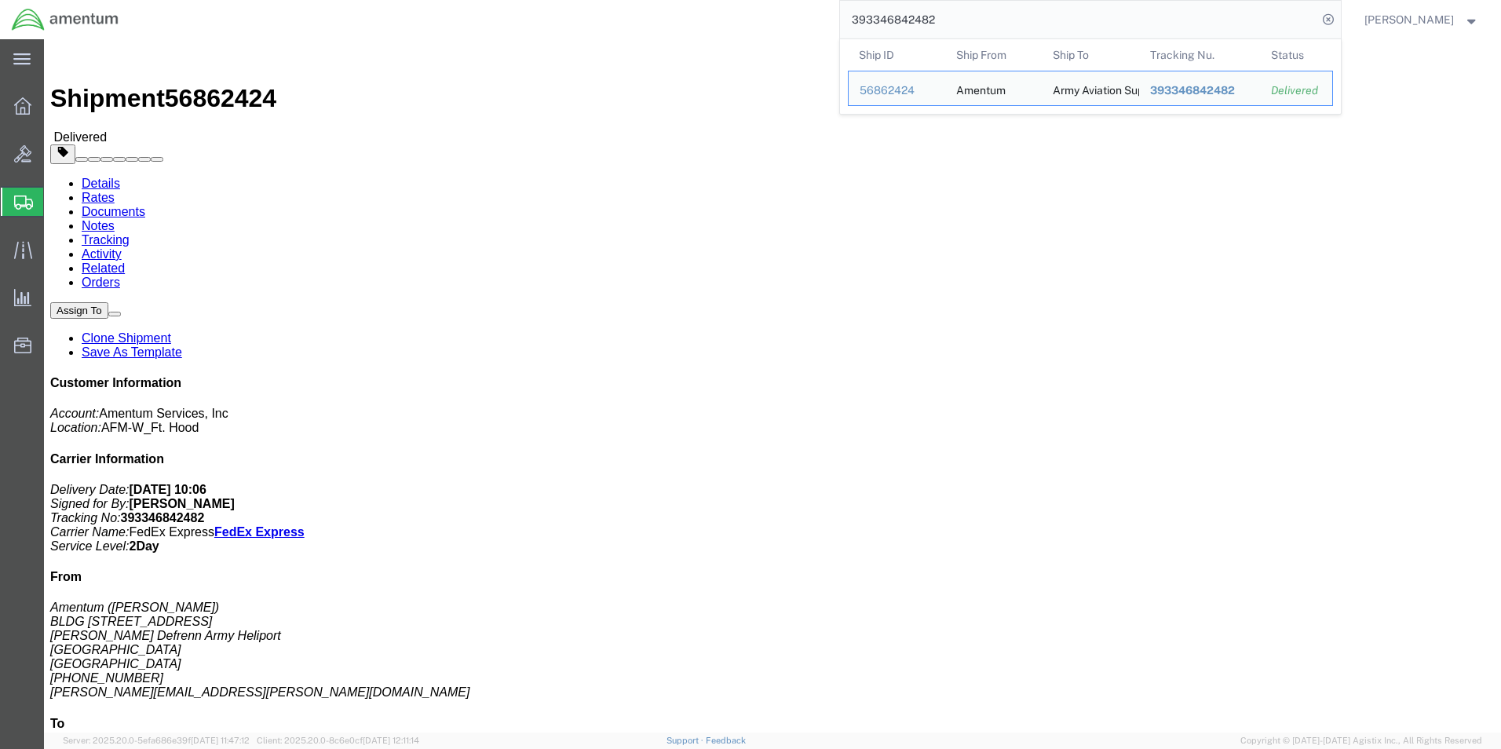
drag, startPoint x: 852, startPoint y: 24, endPoint x: 817, endPoint y: 24, distance: 35.3
click at [817, 24] on div "393346842482 Ship ID Ship From Ship To Tracking Nu. Status Ship ID 56862424 Shi…" at bounding box center [735, 19] width 1211 height 39
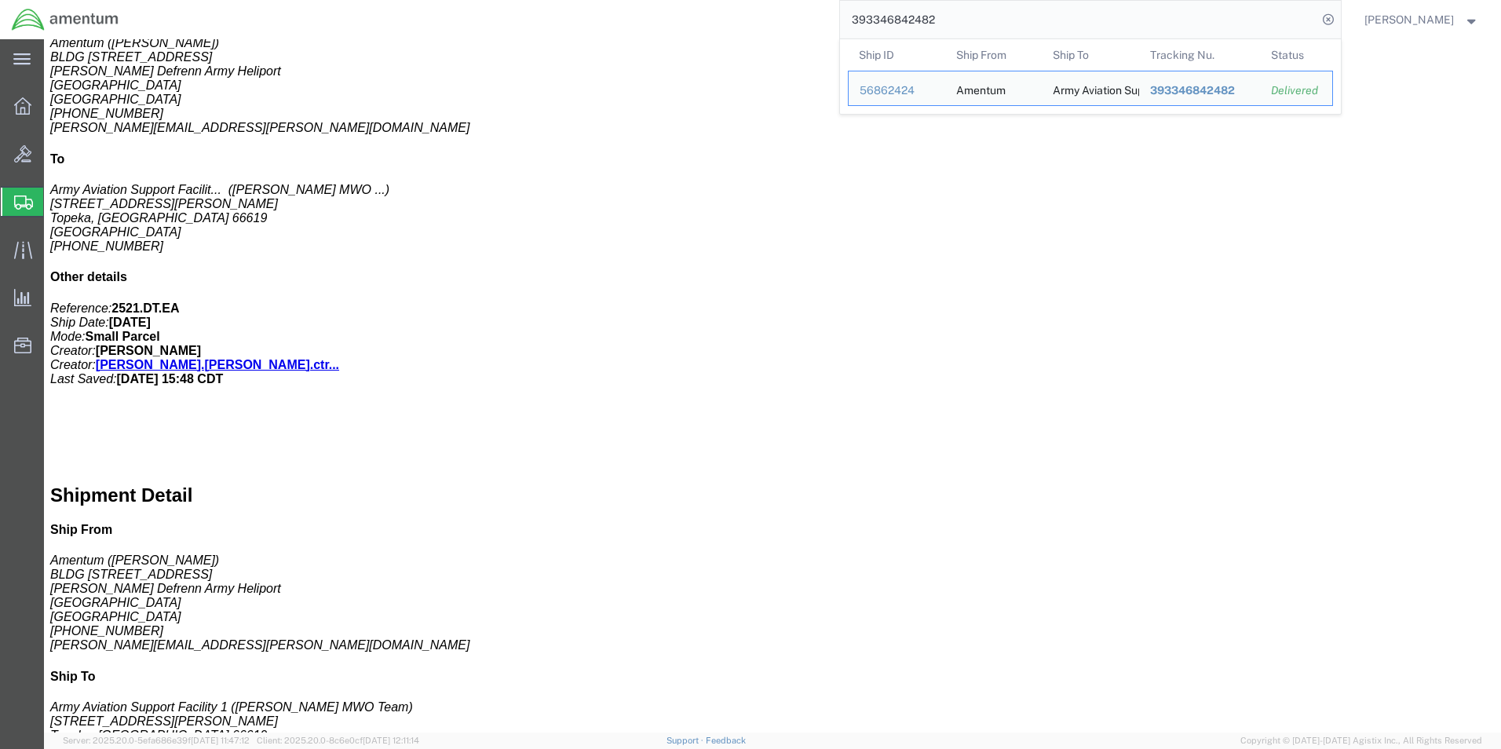
scroll to position [619, 0]
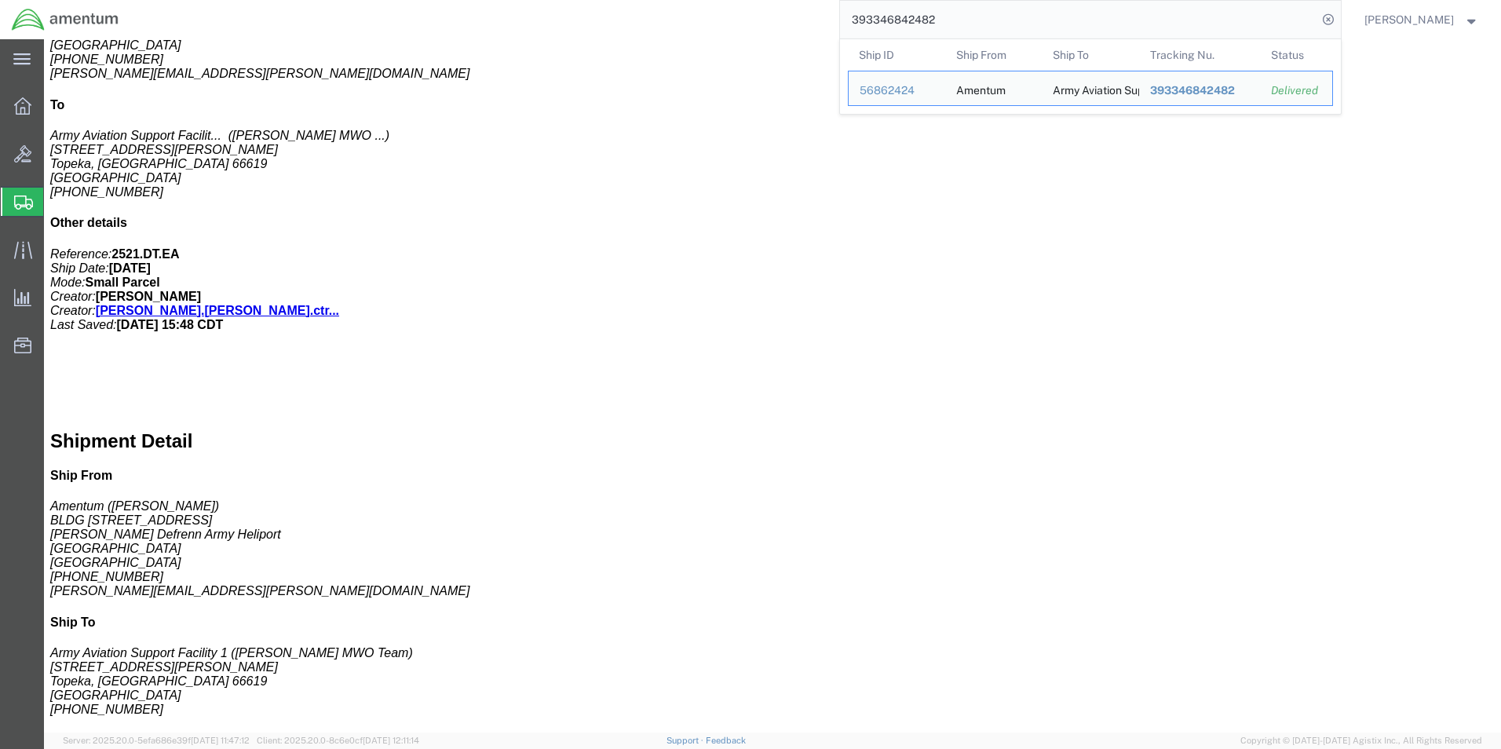
click at [990, 24] on input "393346842482" at bounding box center [1078, 20] width 477 height 38
drag, startPoint x: 931, startPoint y: 20, endPoint x: 831, endPoint y: 20, distance: 99.7
click at [831, 20] on div "393346842482 Ship ID Ship From Ship To Tracking Nu. Status Ship ID 56862424 Shi…" at bounding box center [735, 19] width 1211 height 39
paste input "21724215"
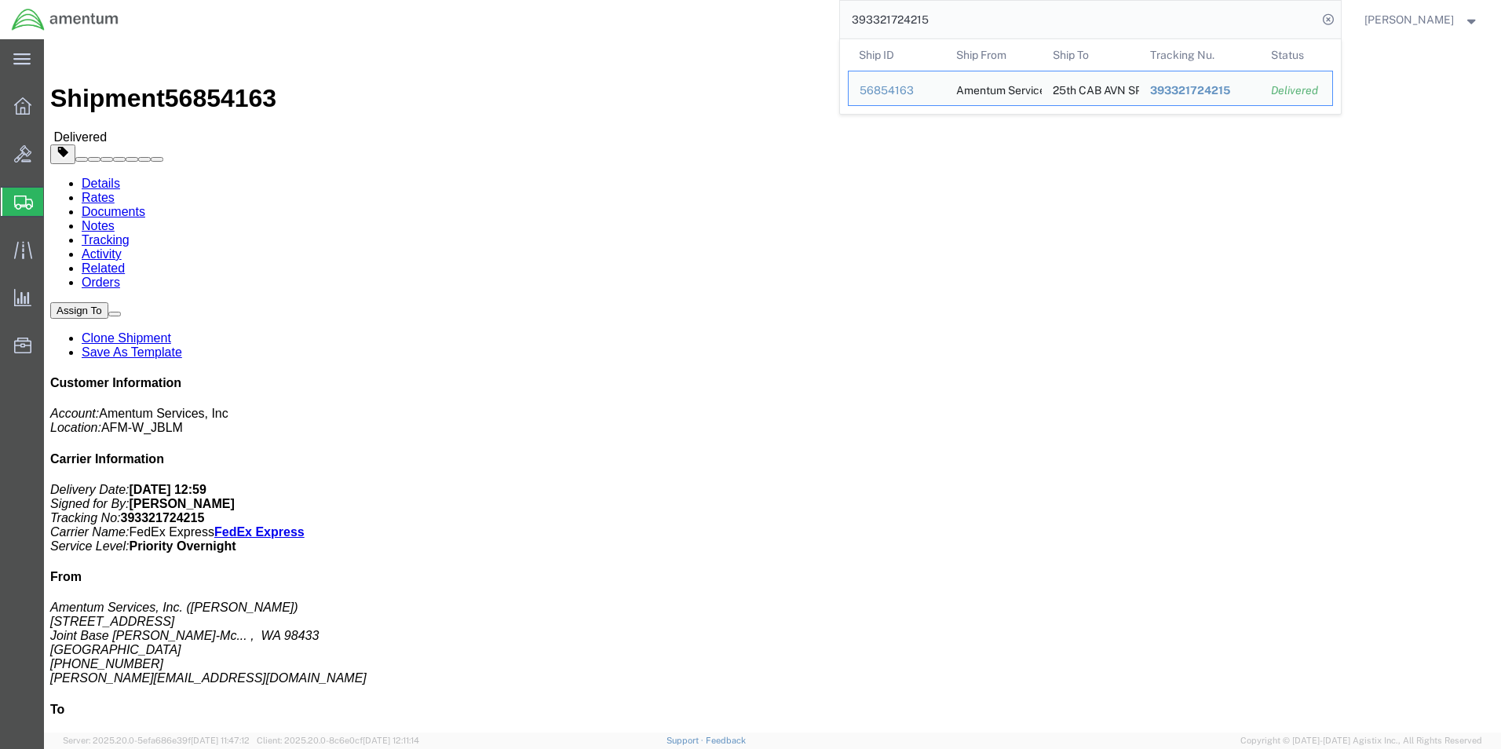
drag, startPoint x: 963, startPoint y: 25, endPoint x: 780, endPoint y: 21, distance: 183.0
click at [963, 25] on input "393321724215" at bounding box center [1078, 20] width 477 height 38
click at [780, 21] on div "393321724215 Ship ID Ship From Ship To Tracking Nu. Status Ship ID 56854163 Shi…" at bounding box center [735, 19] width 1211 height 39
click at [956, 16] on input "393321724215" at bounding box center [1078, 20] width 477 height 38
click at [979, 26] on input "393321724215" at bounding box center [1078, 20] width 477 height 38
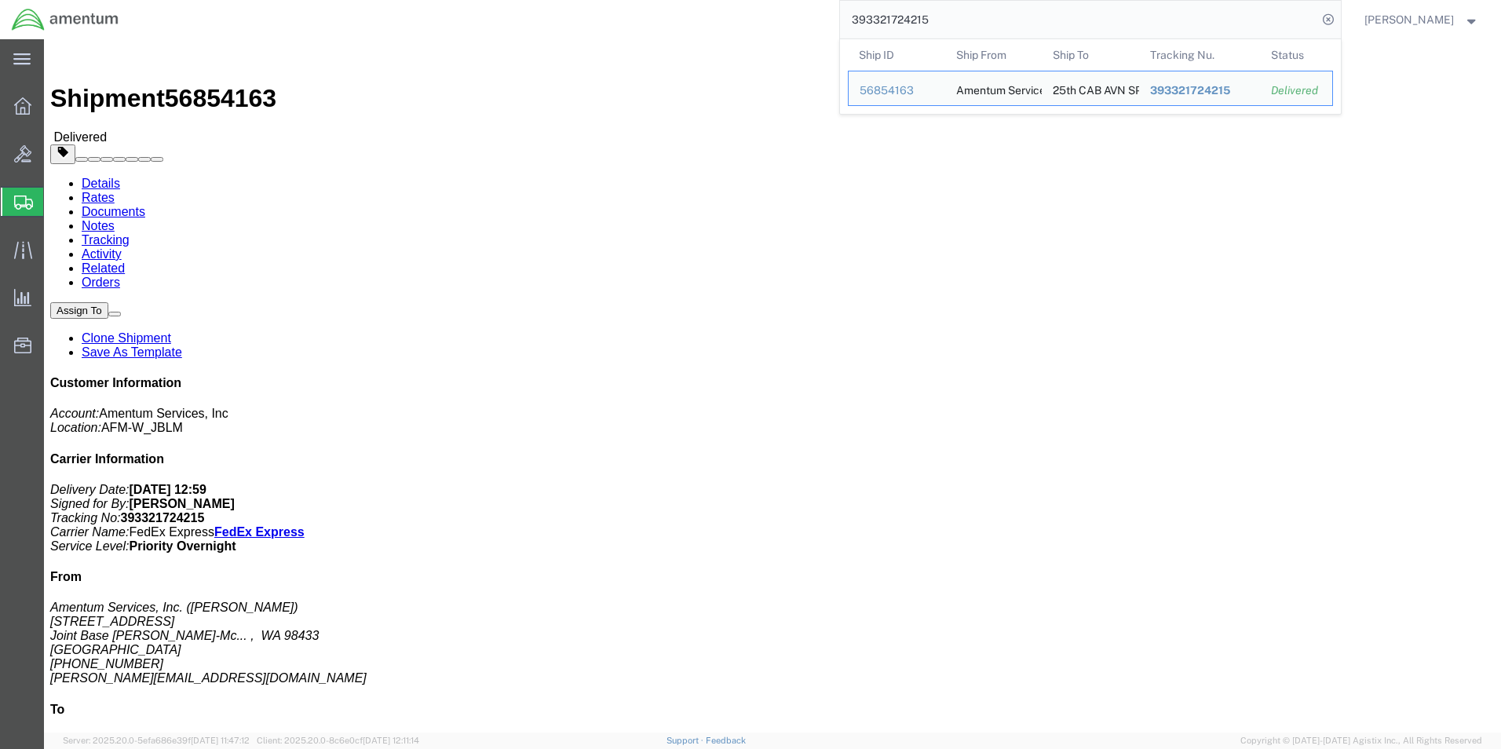
drag, startPoint x: 991, startPoint y: 21, endPoint x: 739, endPoint y: 20, distance: 252.1
click at [739, 20] on div "393321724215 Ship ID Ship From Ship To Tracking Nu. Status Ship ID 56854163 Shi…" at bounding box center [735, 19] width 1211 height 39
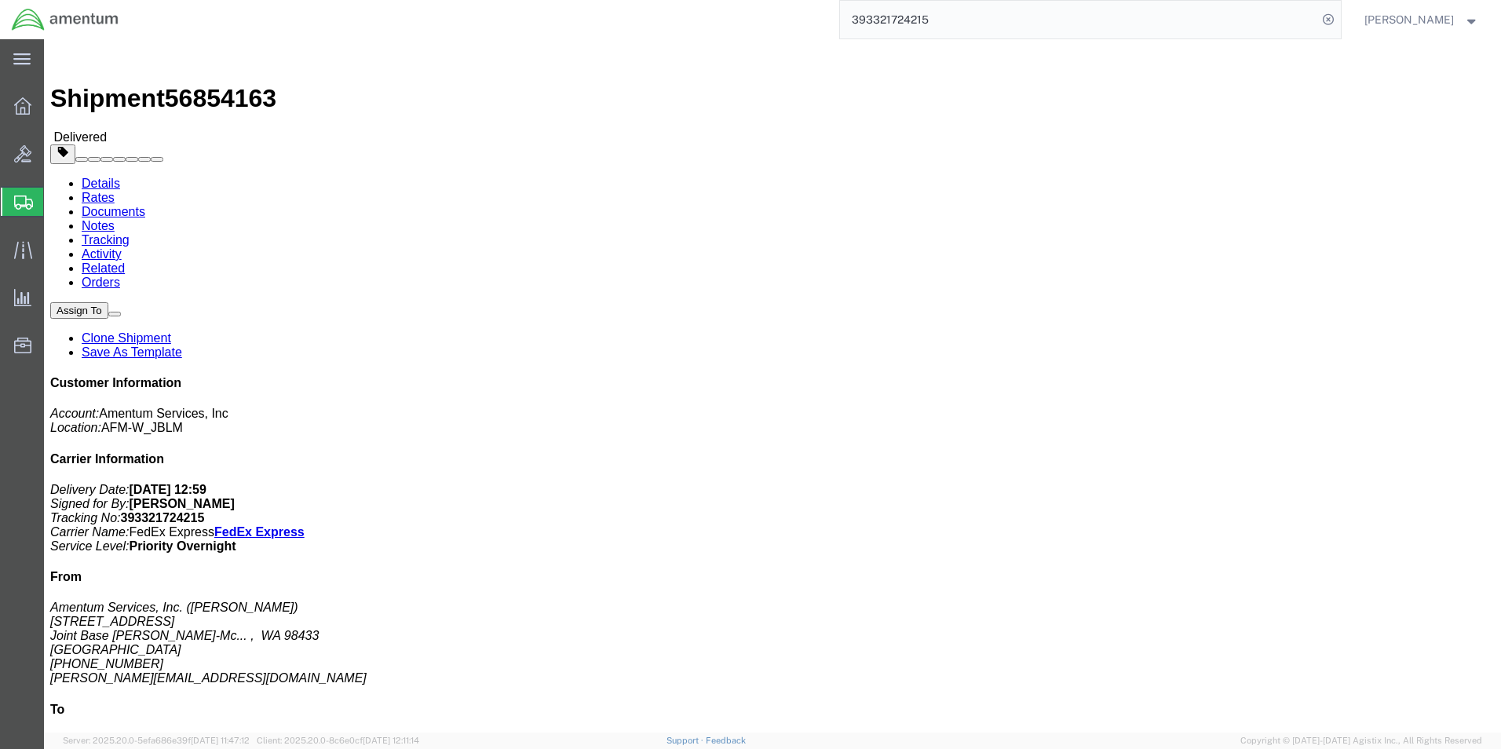
paste input "96483199"
type input "393396483199"
